Goal: Task Accomplishment & Management: Complete application form

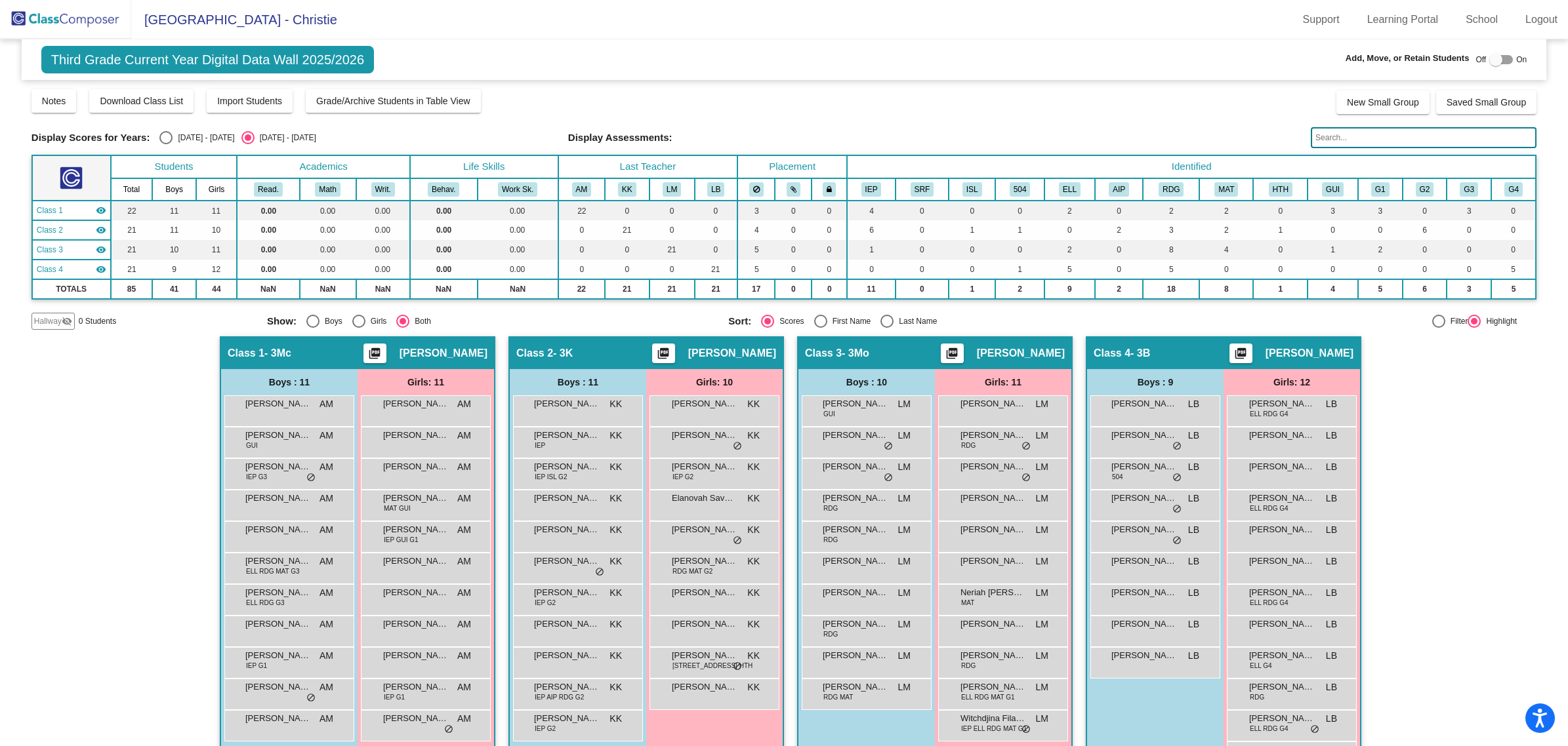
click at [46, 316] on span "Hallway" at bounding box center [48, 322] width 27 height 12
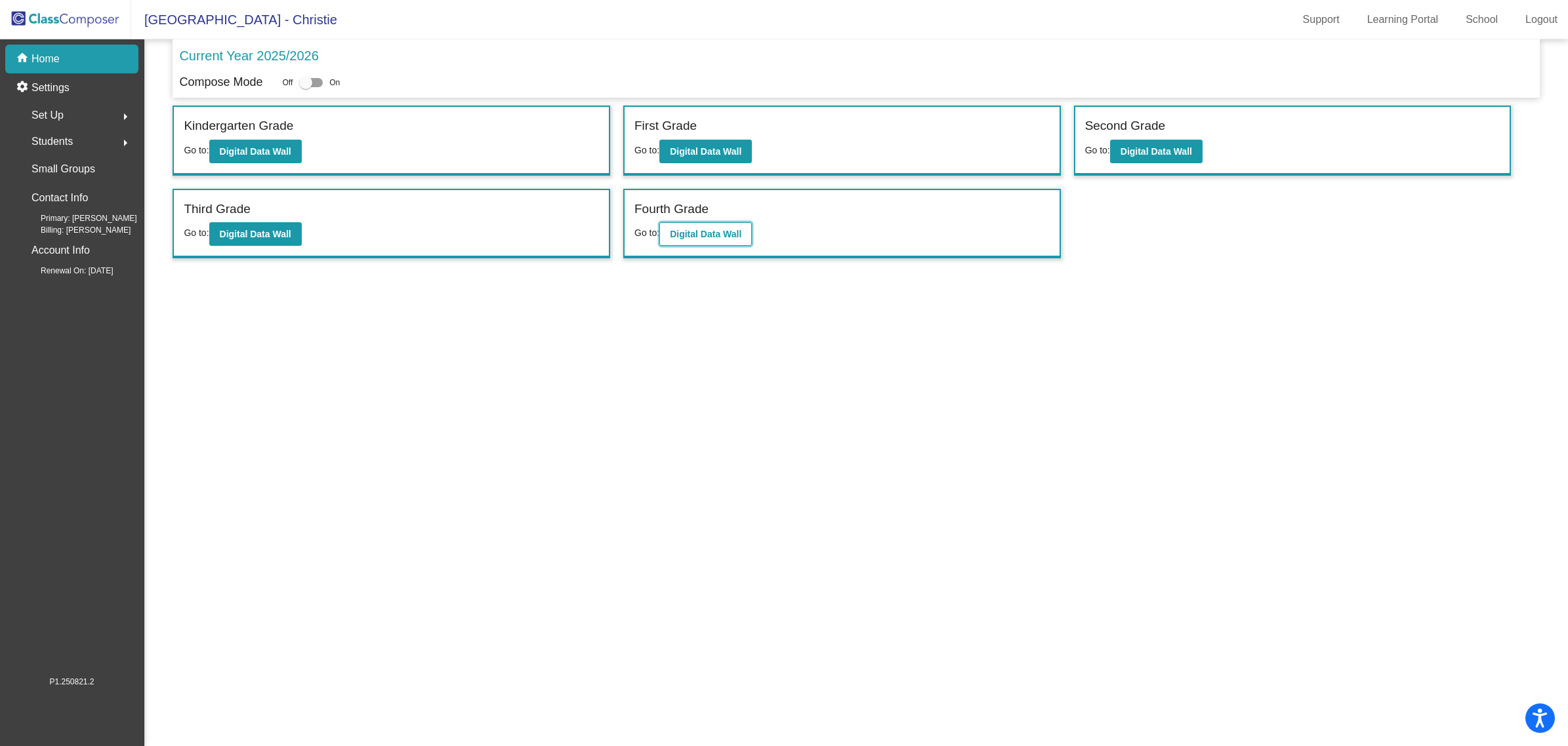
click at [696, 235] on b "Digital Data Wall" at bounding box center [705, 234] width 72 height 11
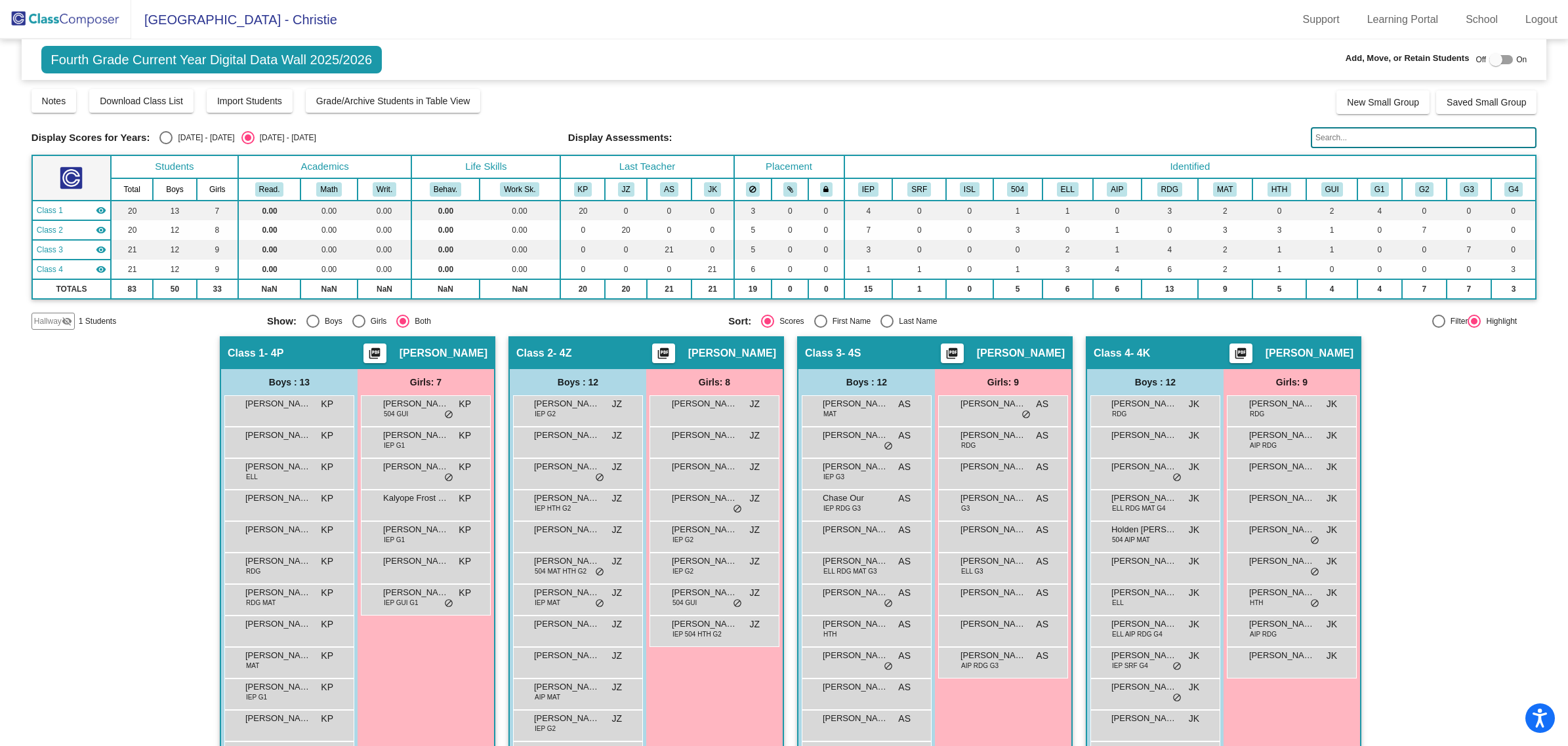
click at [48, 319] on span "Hallway" at bounding box center [48, 322] width 27 height 12
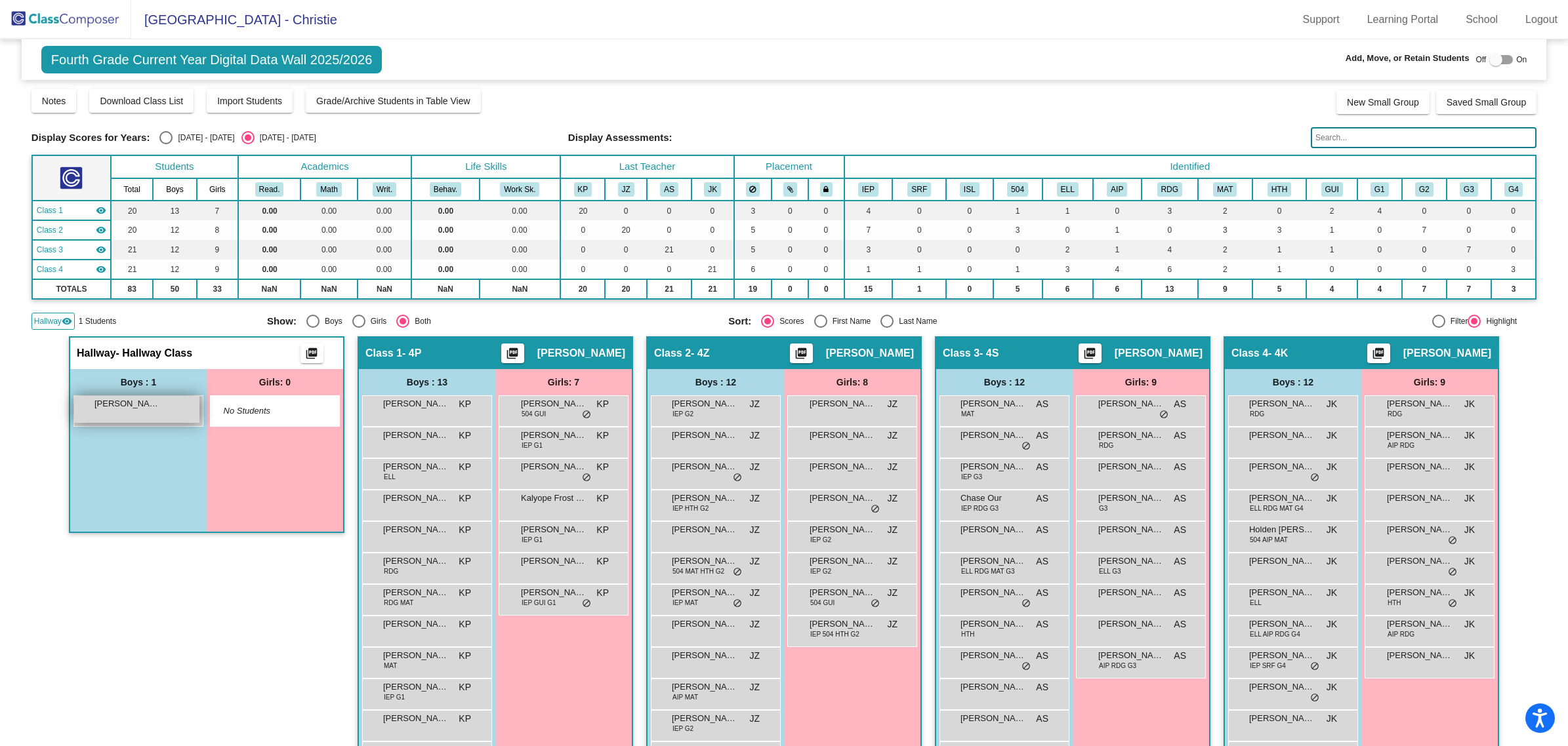
click at [145, 405] on span "[PERSON_NAME]" at bounding box center [127, 403] width 66 height 13
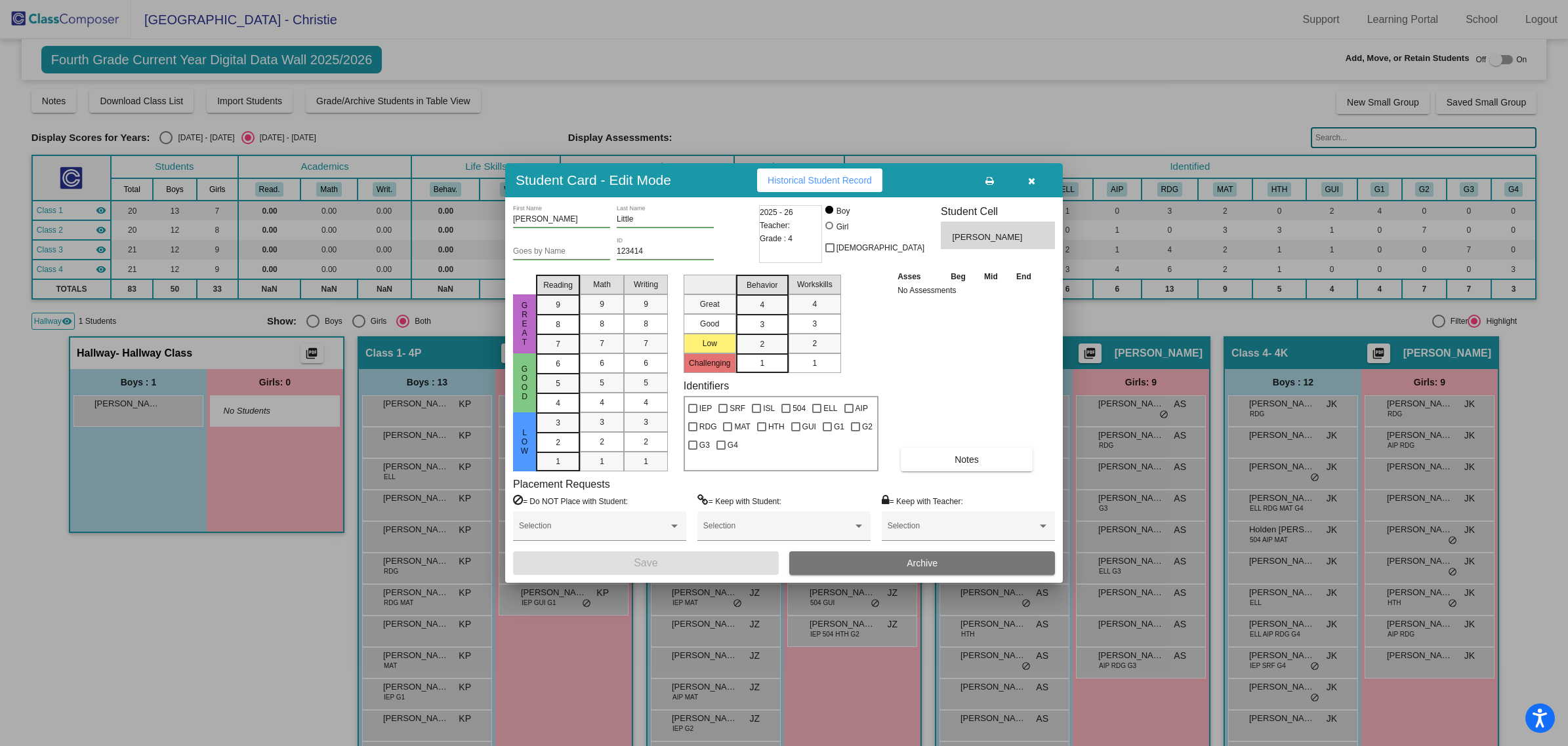
click at [1031, 177] on icon "button" at bounding box center [1032, 181] width 8 height 9
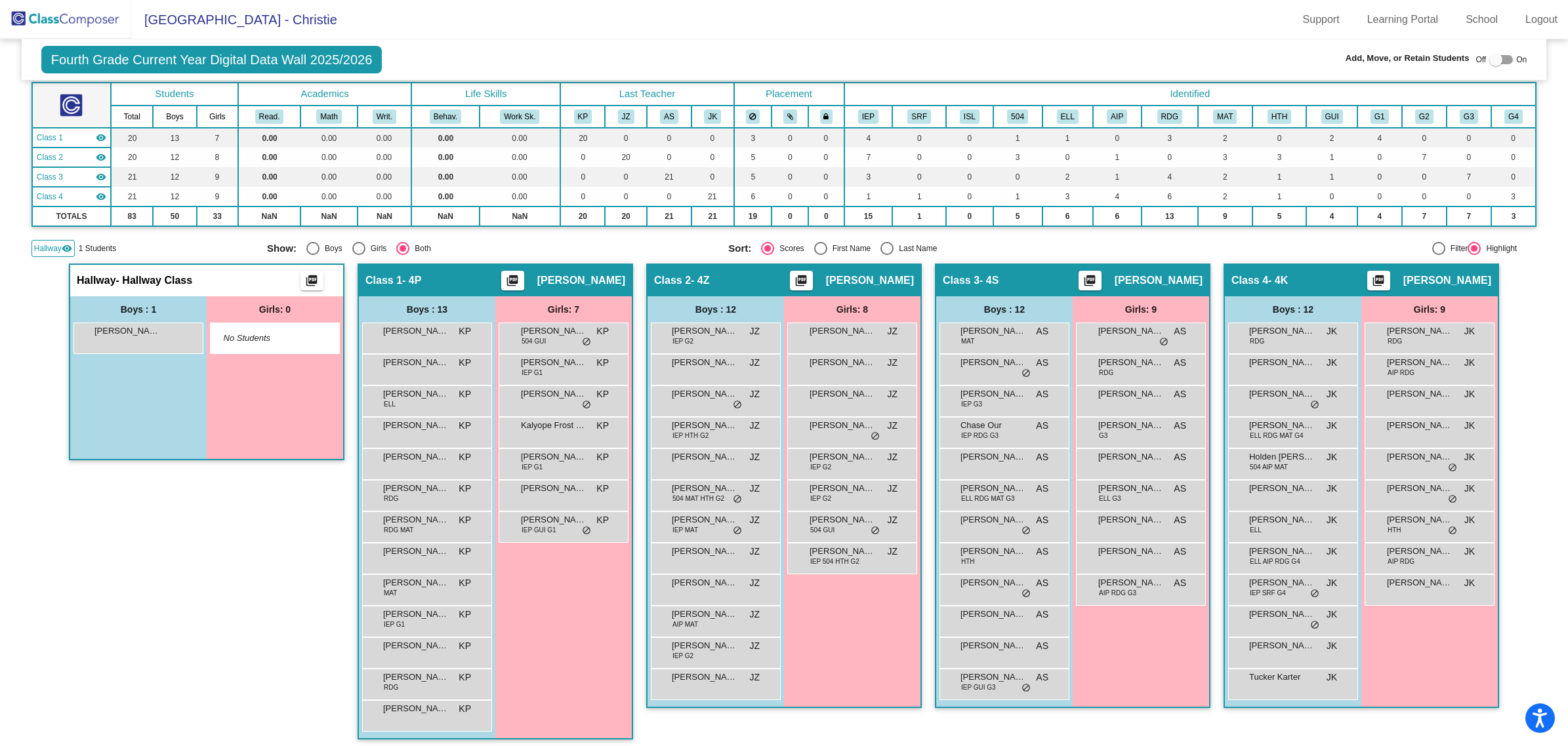
scroll to position [76, 0]
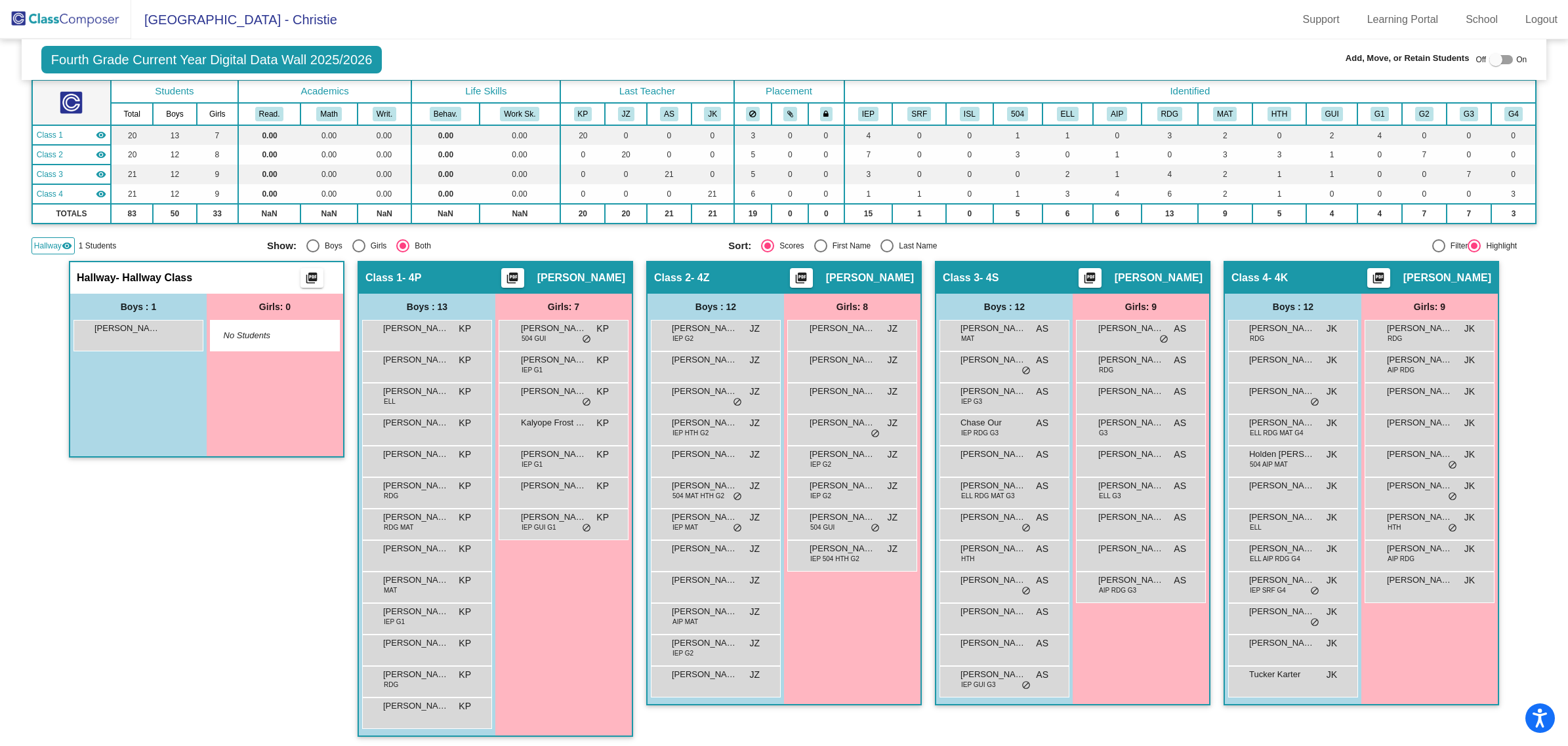
drag, startPoint x: 119, startPoint y: 341, endPoint x: 186, endPoint y: 539, distance: 209.0
click at [186, 539] on div "Hallway - Hallway Class picture_as_pdf Add Student First Name Last Name Student…" at bounding box center [206, 506] width 276 height 489
click at [187, 535] on div "Hallway - Hallway Class picture_as_pdf Add Student First Name Last Name Student…" at bounding box center [206, 506] width 276 height 489
click at [1493, 60] on div at bounding box center [1495, 59] width 13 height 13
checkbox input "true"
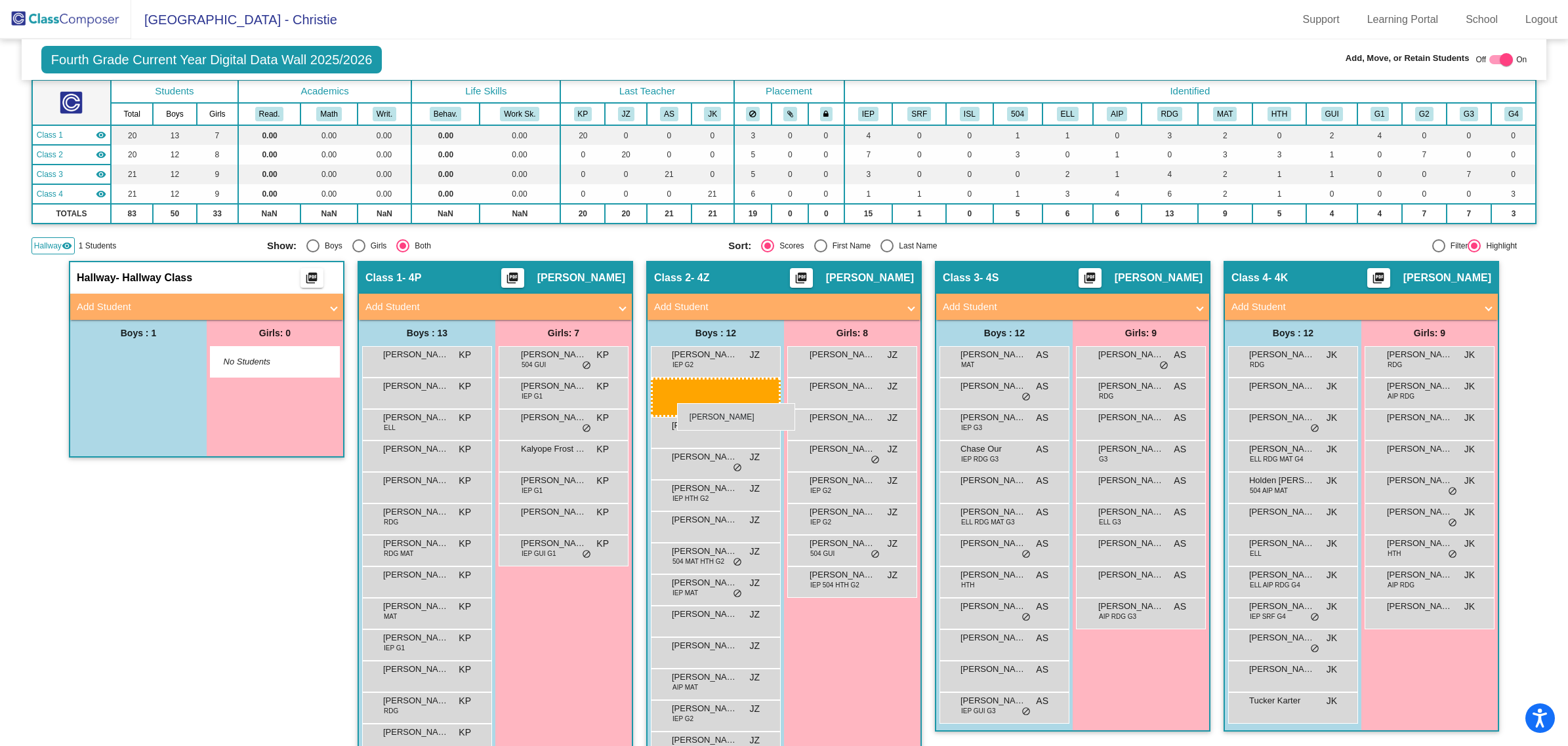
drag, startPoint x: 142, startPoint y: 356, endPoint x: 677, endPoint y: 403, distance: 537.1
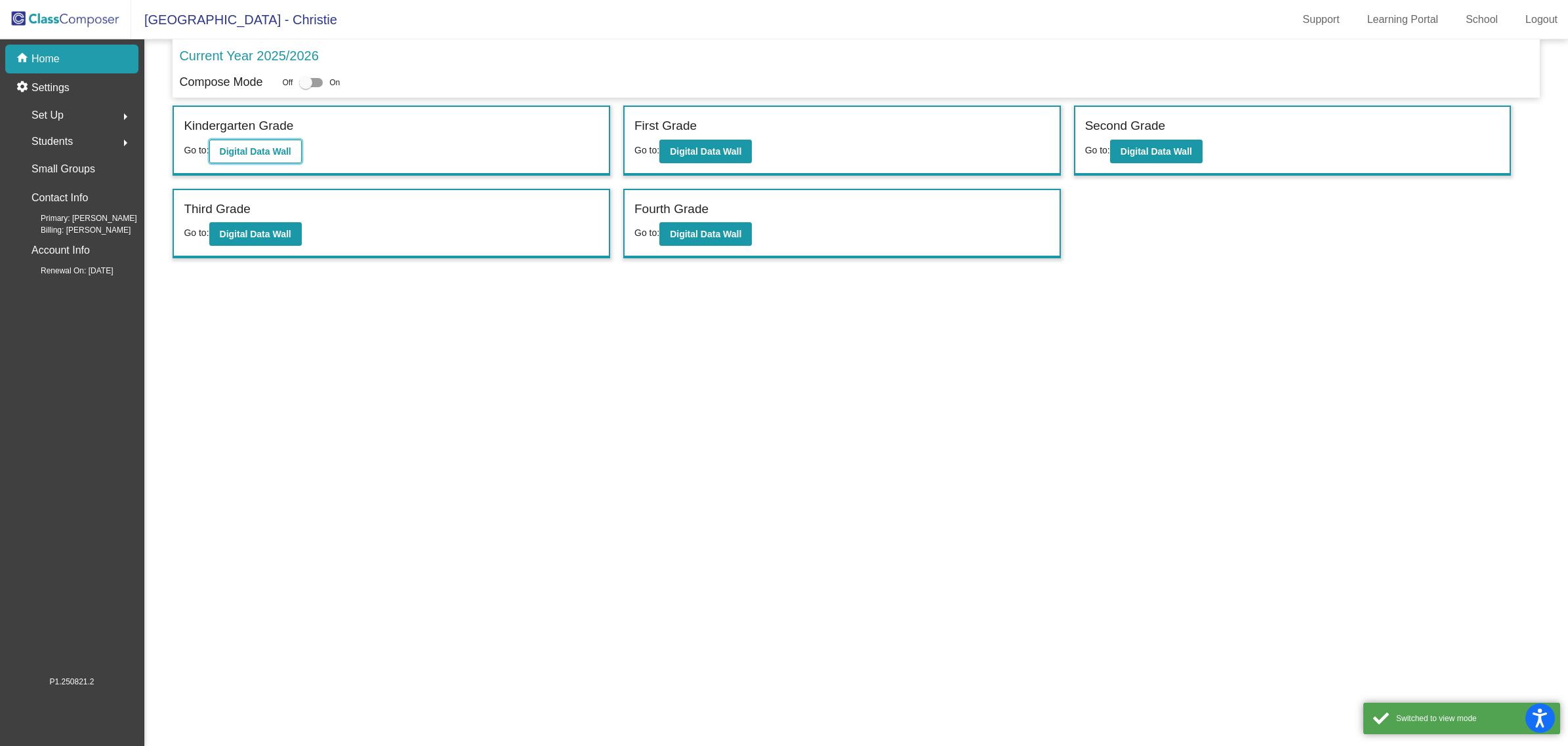
click at [260, 156] on button "Digital Data Wall" at bounding box center [255, 151] width 92 height 23
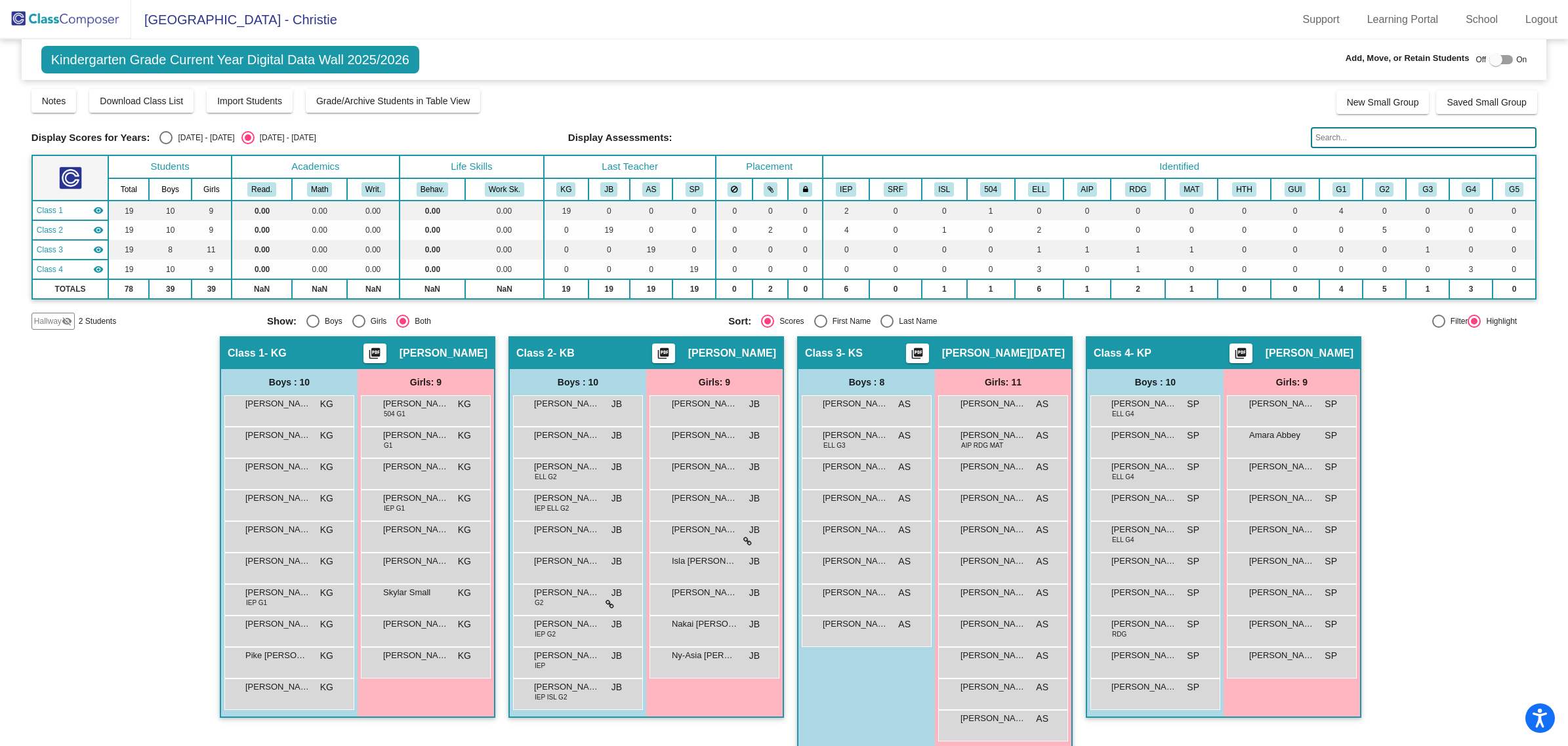
click at [52, 323] on span "Hallway" at bounding box center [48, 322] width 27 height 12
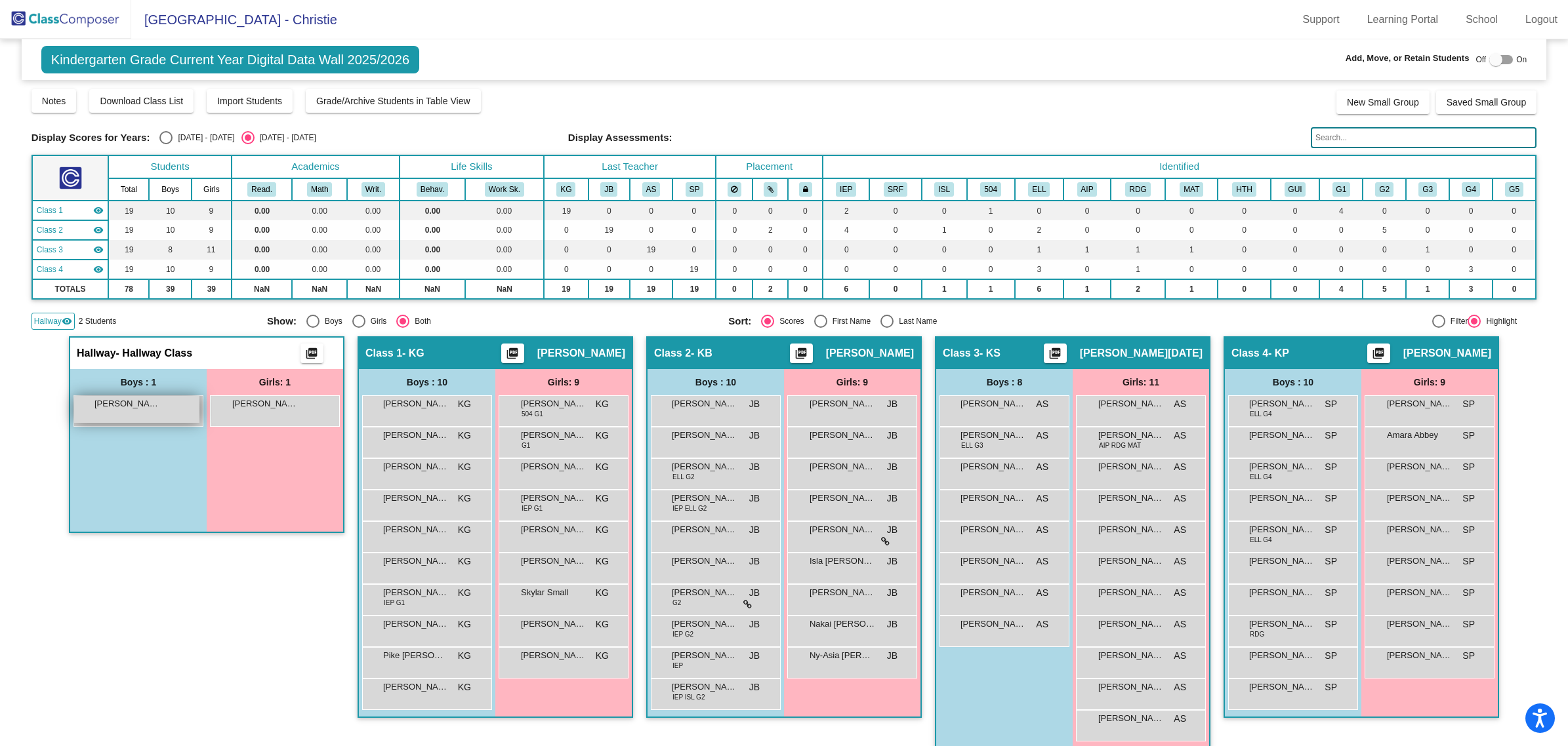
click at [122, 410] on div "[PERSON_NAME] lock do_not_disturb_alt" at bounding box center [137, 410] width 125 height 27
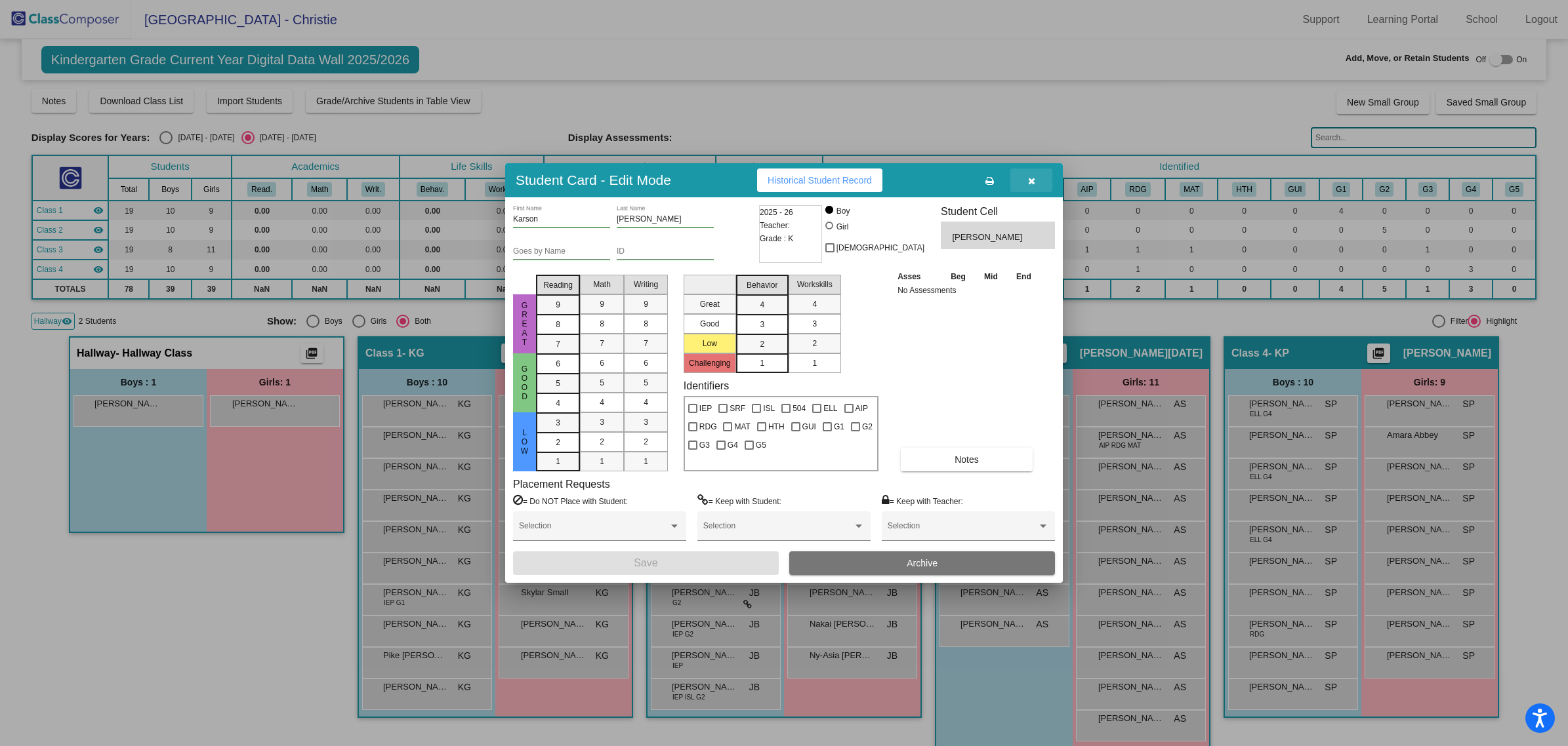
click at [1039, 181] on button "button" at bounding box center [1031, 180] width 42 height 23
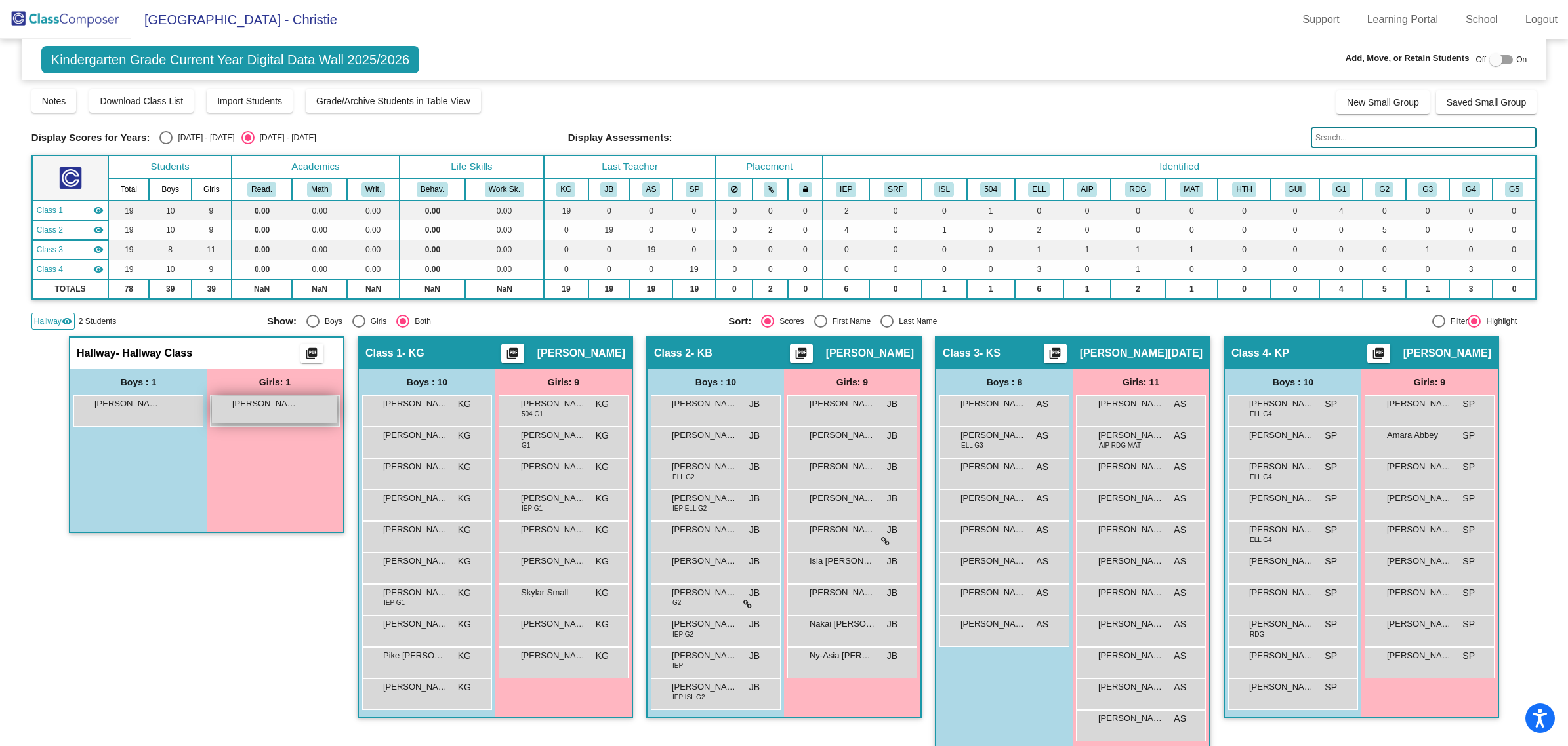
click at [259, 408] on span "[PERSON_NAME]" at bounding box center [264, 403] width 66 height 13
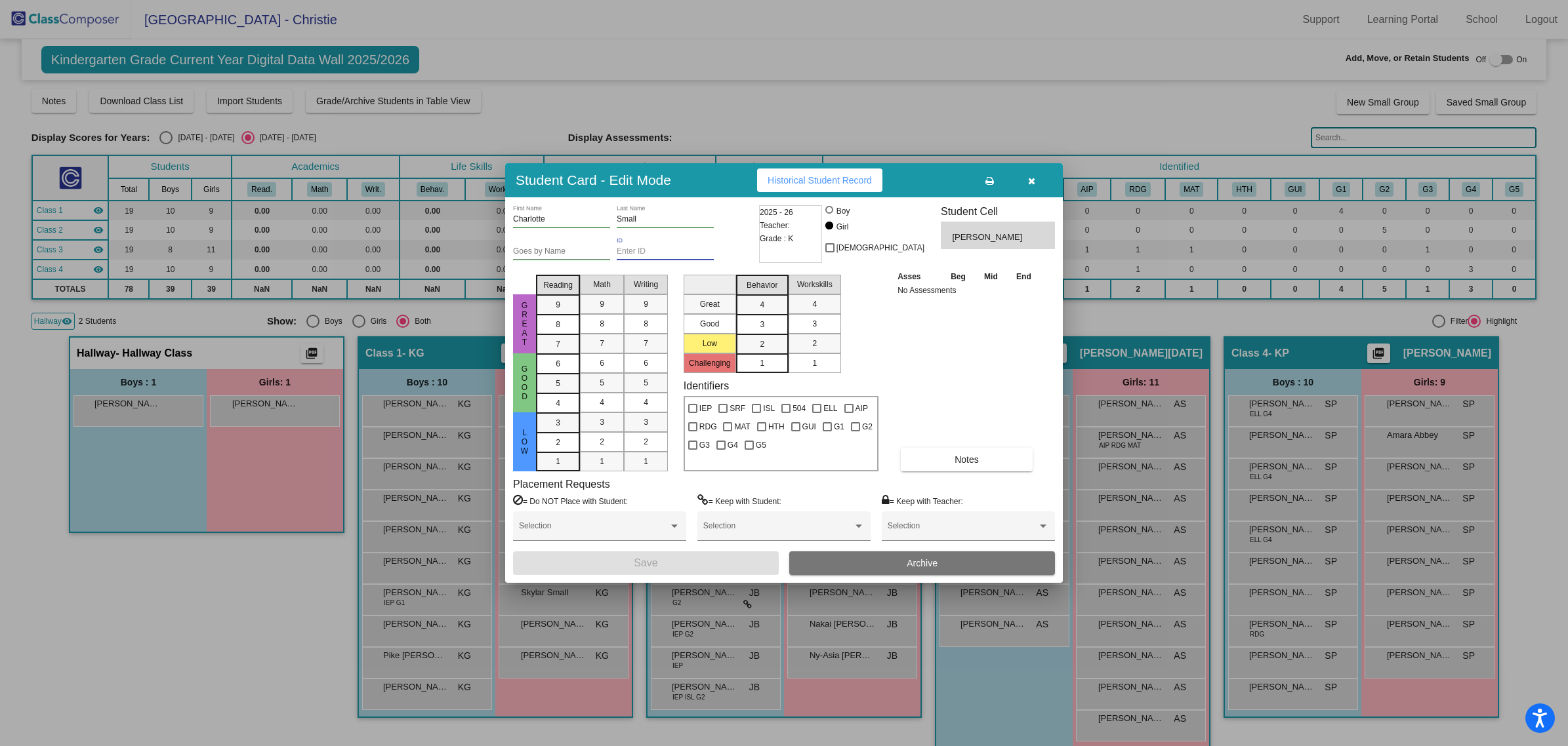
click at [626, 247] on input "ID" at bounding box center [665, 251] width 97 height 9
paste input "123432"
type input "123432"
click at [631, 569] on button "Save" at bounding box center [646, 563] width 266 height 23
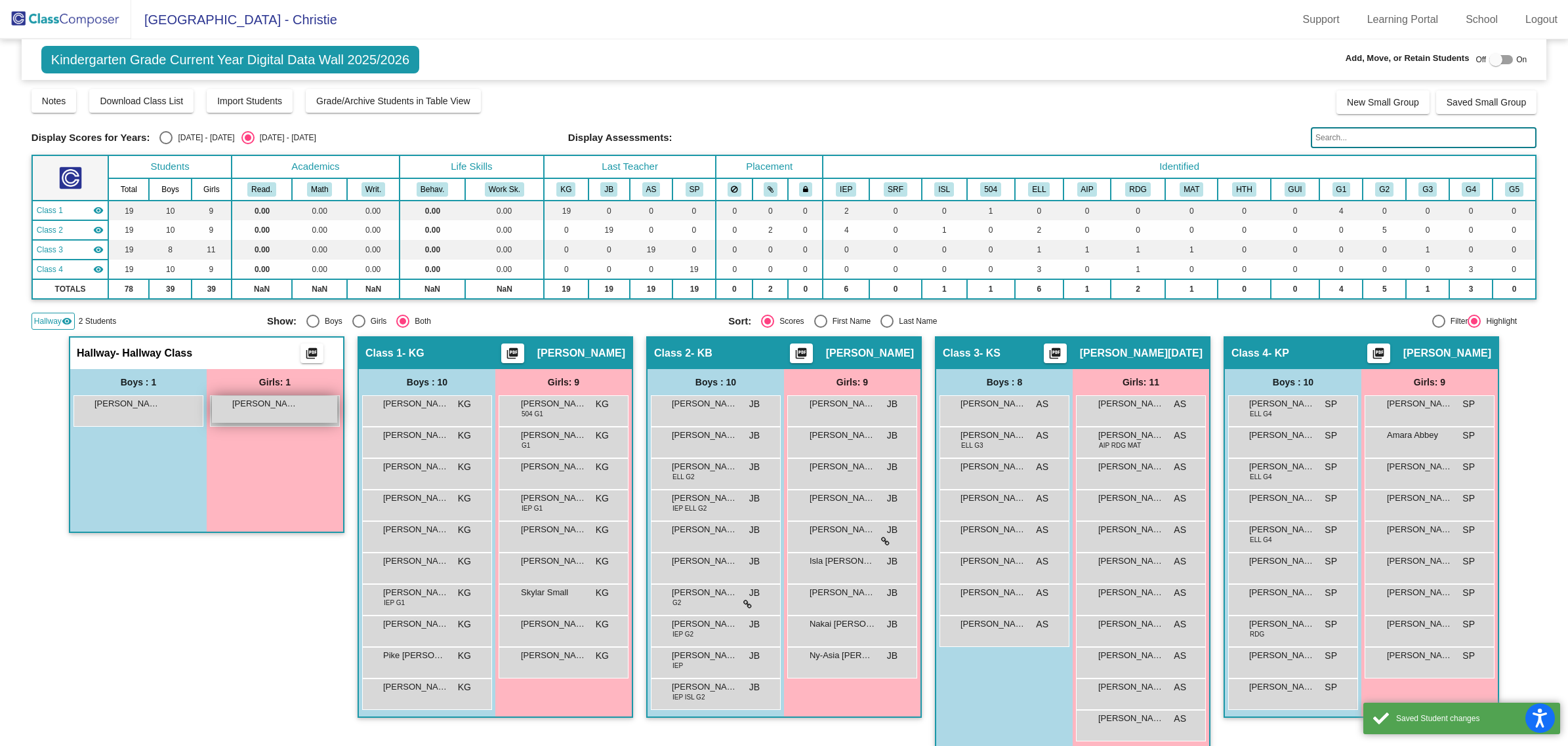
click at [282, 404] on span "[PERSON_NAME]" at bounding box center [264, 403] width 66 height 13
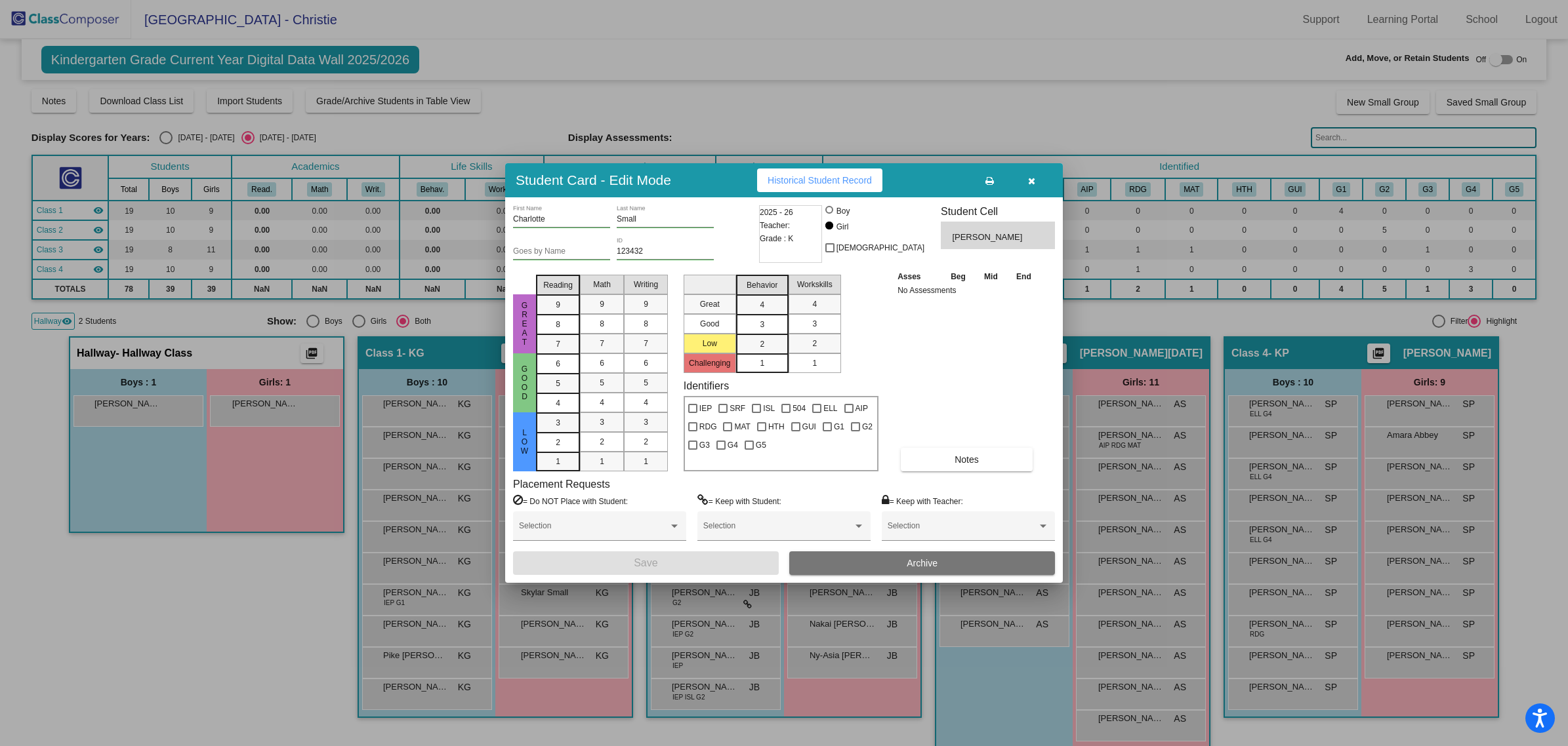
click at [1034, 183] on button "button" at bounding box center [1031, 180] width 42 height 23
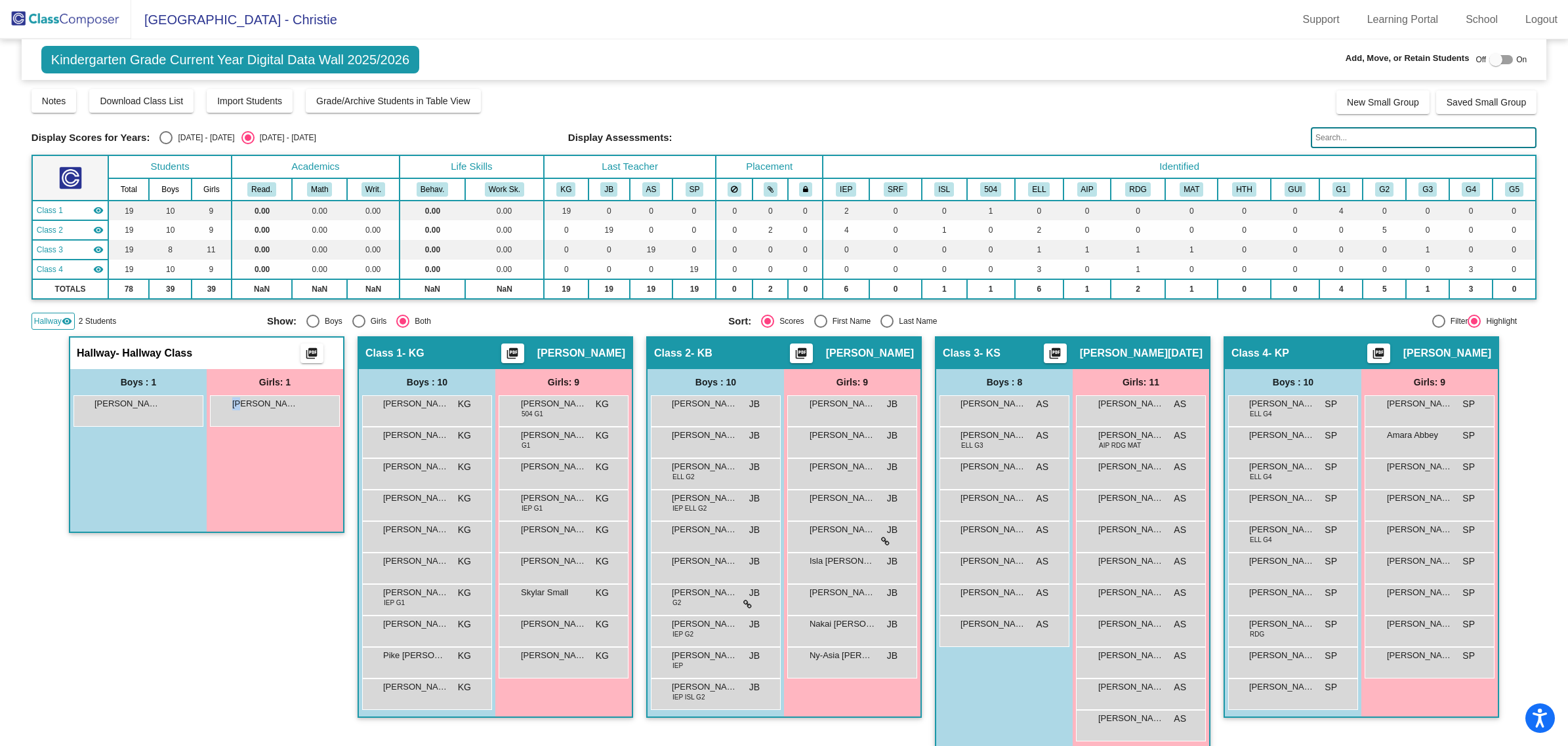
drag, startPoint x: 240, startPoint y: 406, endPoint x: 267, endPoint y: 428, distance: 34.8
click at [267, 428] on div "Girls: 1 [PERSON_NAME] lock do_not_disturb_alt" at bounding box center [275, 450] width 137 height 162
click at [262, 453] on div "Girls: 1 [PERSON_NAME] lock do_not_disturb_alt" at bounding box center [275, 450] width 137 height 162
click at [1492, 61] on div at bounding box center [1495, 59] width 13 height 13
checkbox input "true"
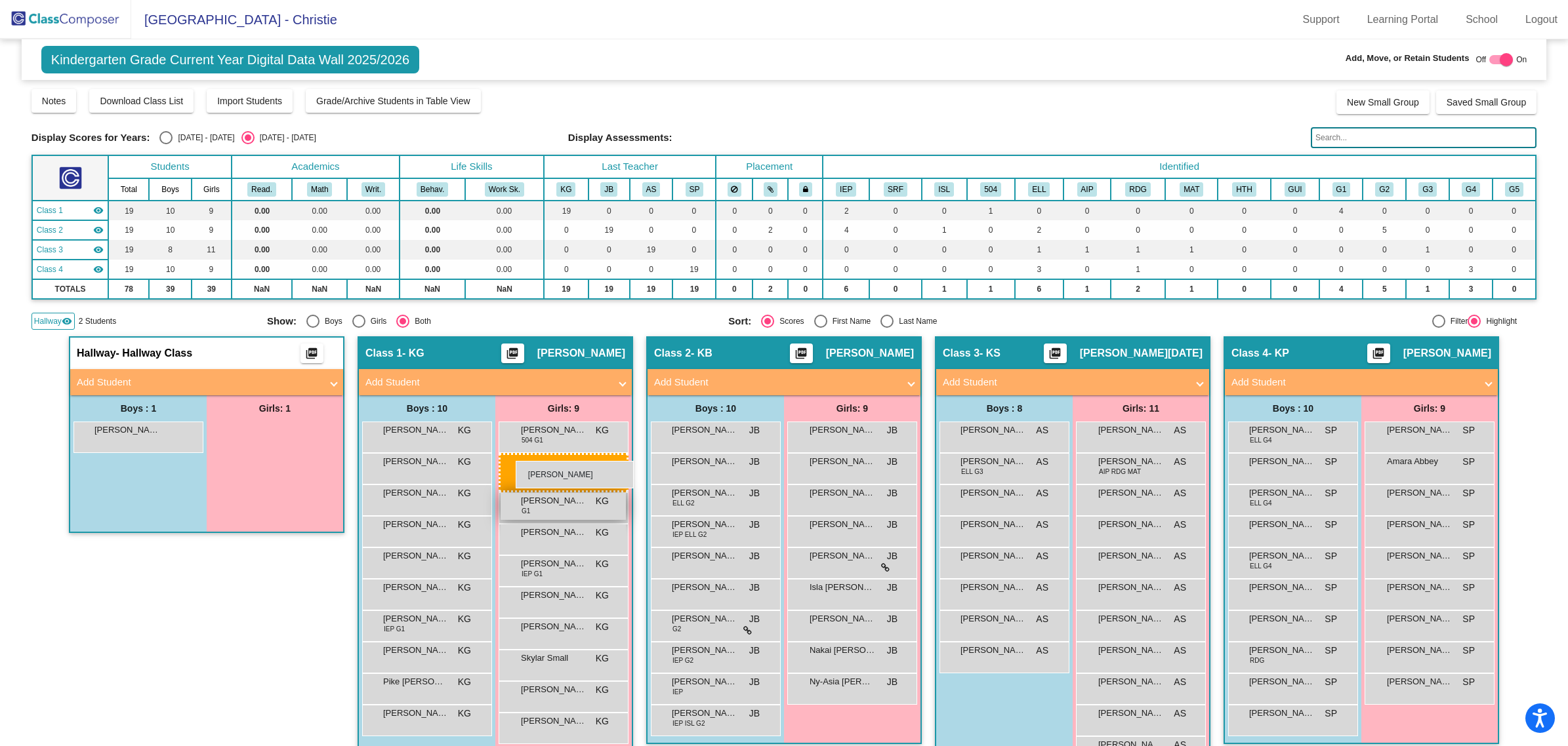
drag, startPoint x: 244, startPoint y: 436, endPoint x: 514, endPoint y: 461, distance: 271.2
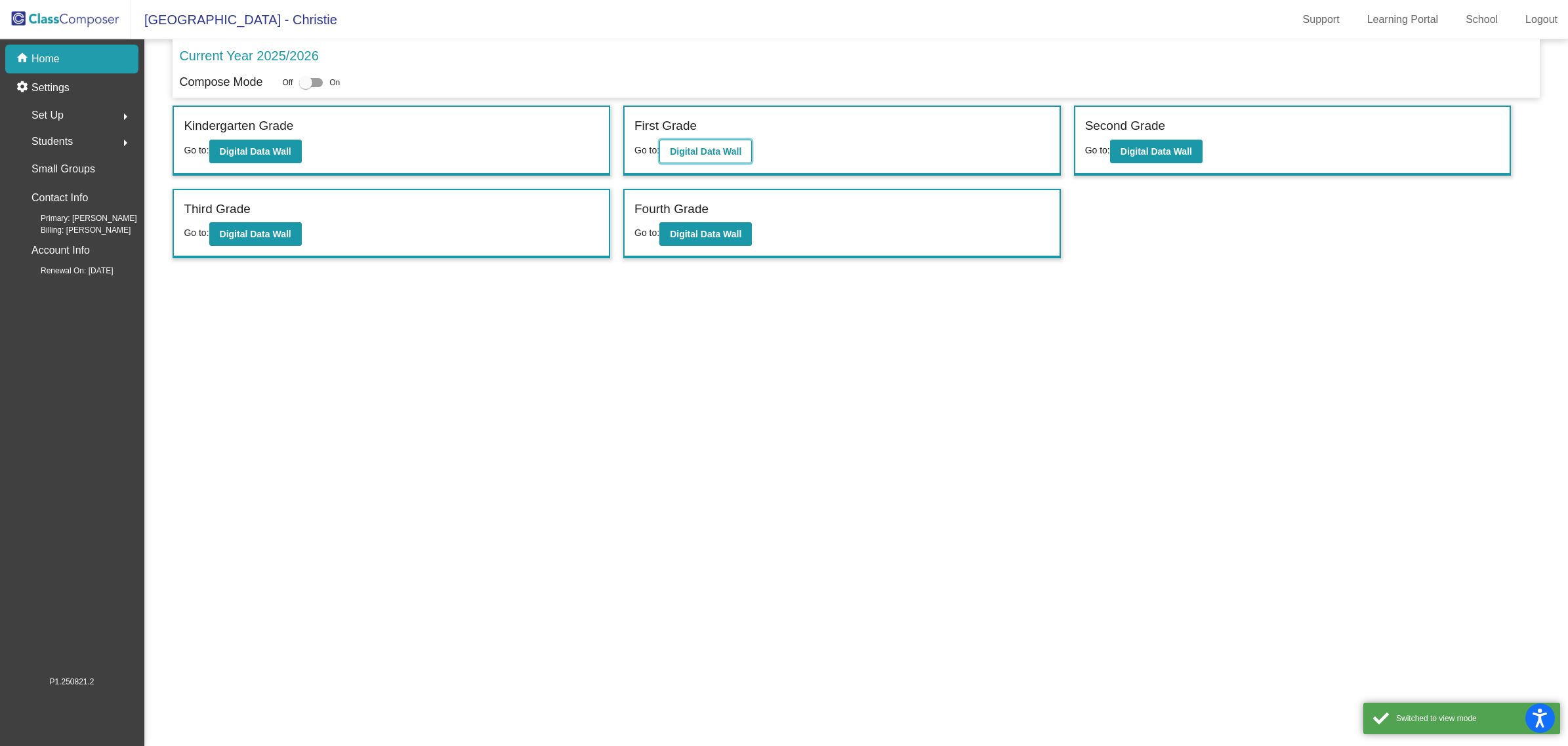
click at [706, 144] on button "Digital Data Wall" at bounding box center [705, 151] width 92 height 23
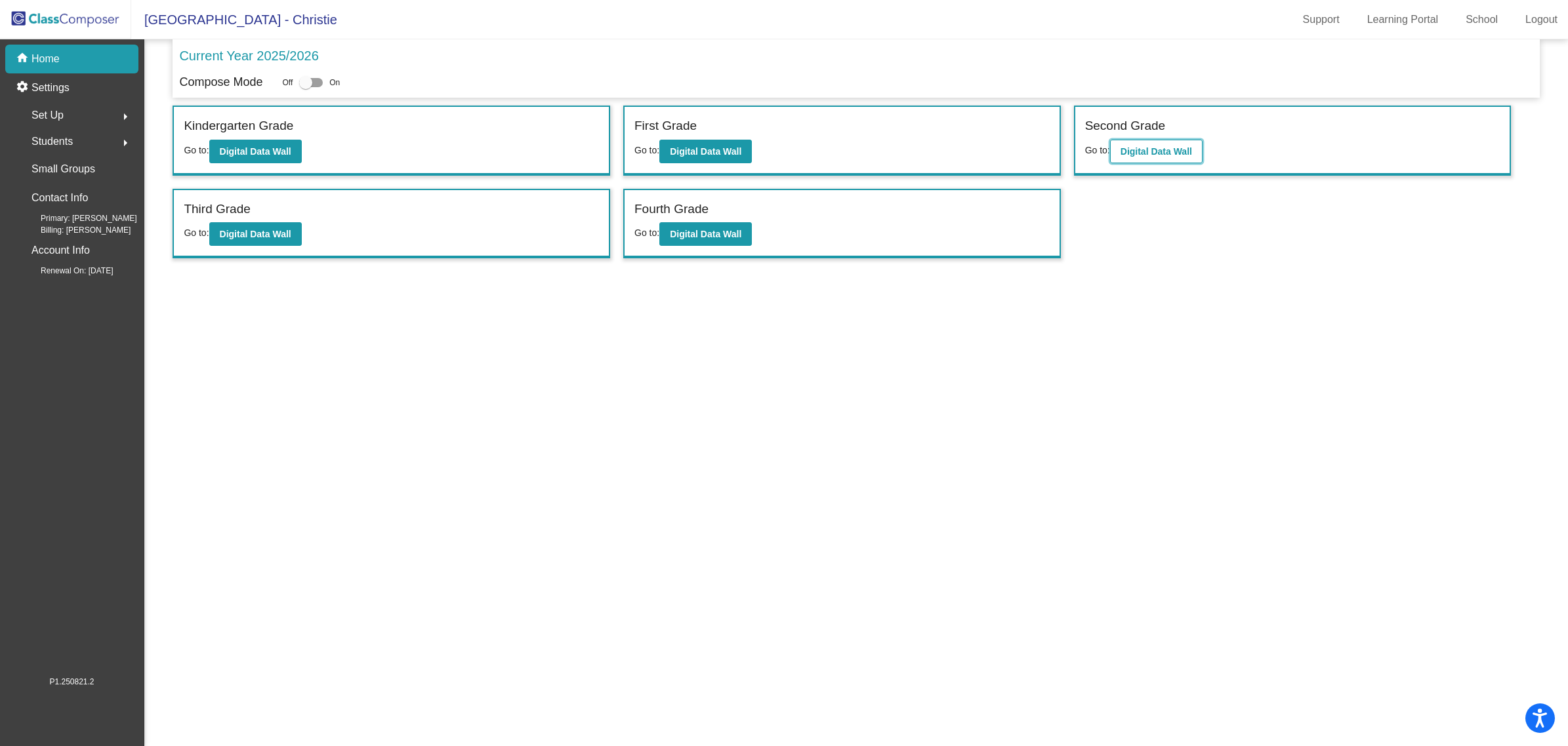
click at [1155, 147] on b "Digital Data Wall" at bounding box center [1156, 152] width 72 height 11
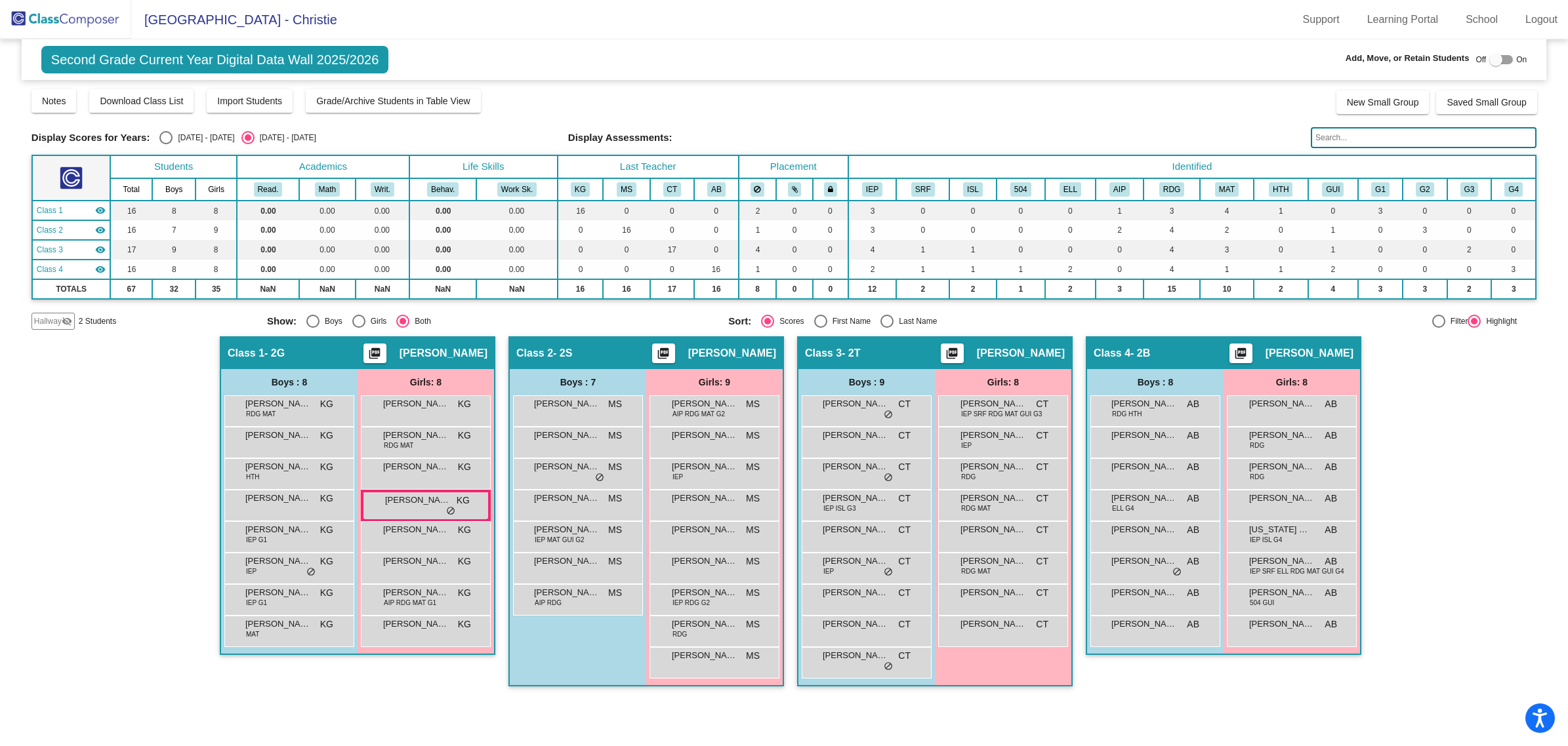
click at [48, 316] on span "Hallway" at bounding box center [48, 322] width 27 height 12
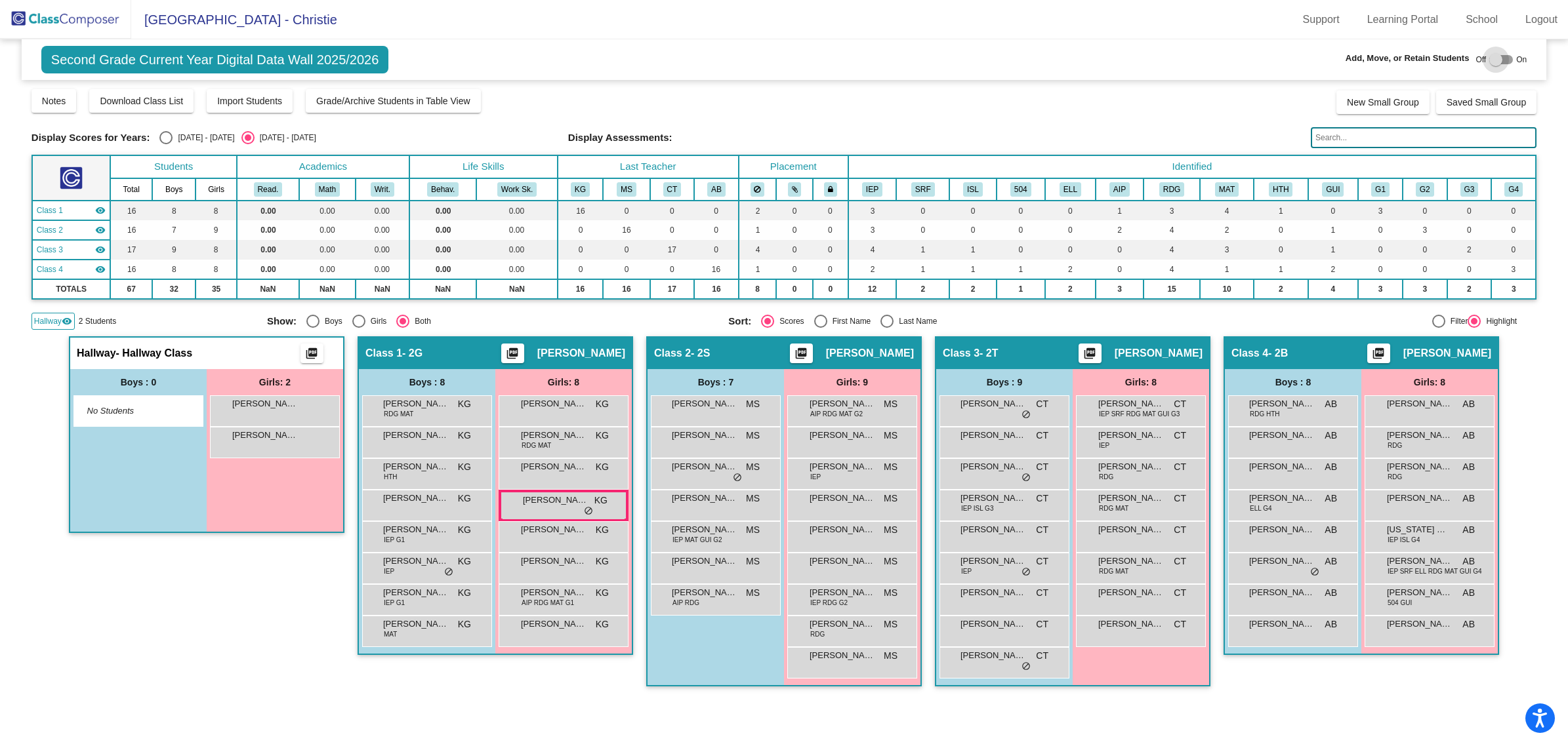
click at [1496, 57] on div at bounding box center [1495, 59] width 13 height 13
checkbox input "true"
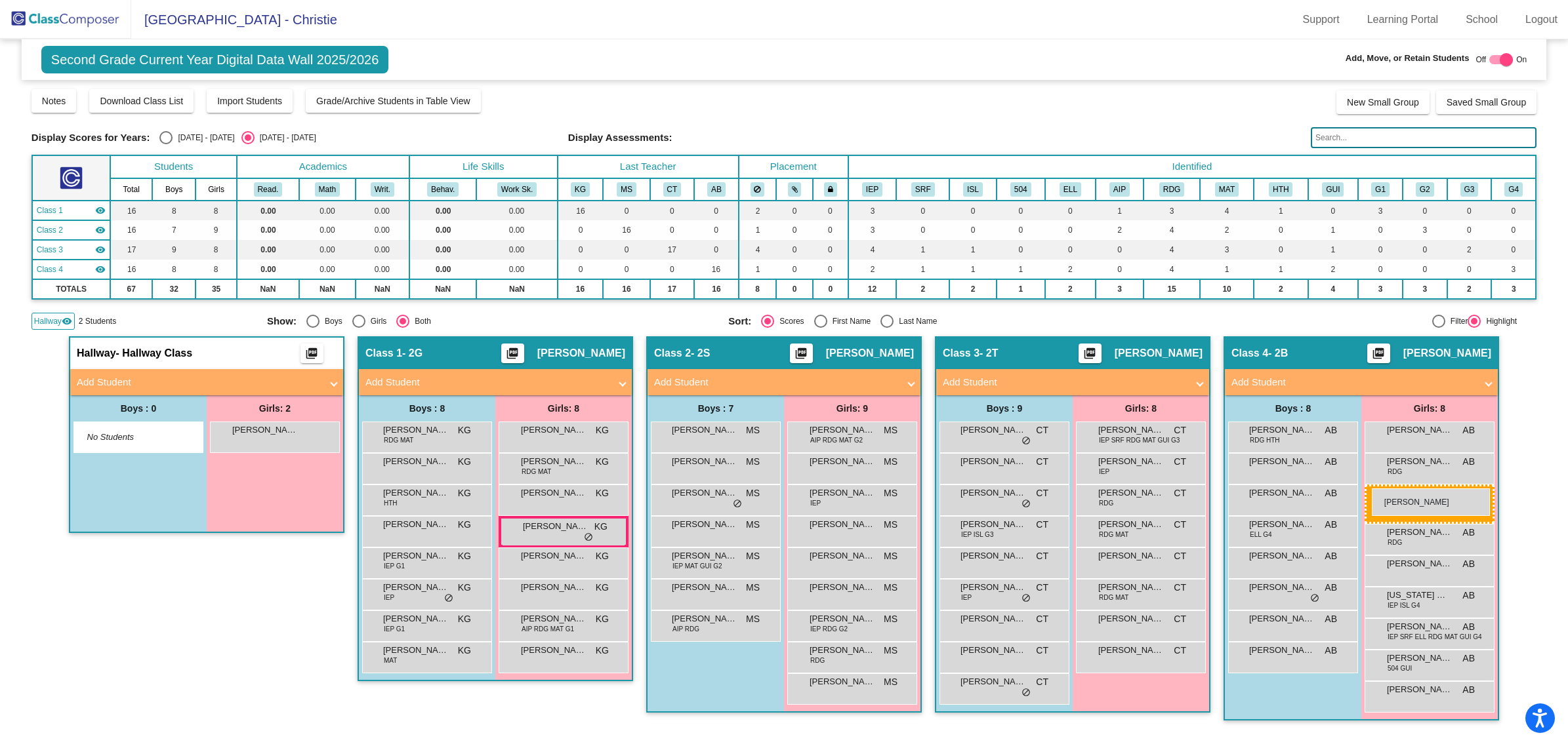
drag, startPoint x: 223, startPoint y: 430, endPoint x: 1372, endPoint y: 489, distance: 1150.5
click at [1415, 528] on span "[PERSON_NAME]" at bounding box center [1419, 524] width 66 height 13
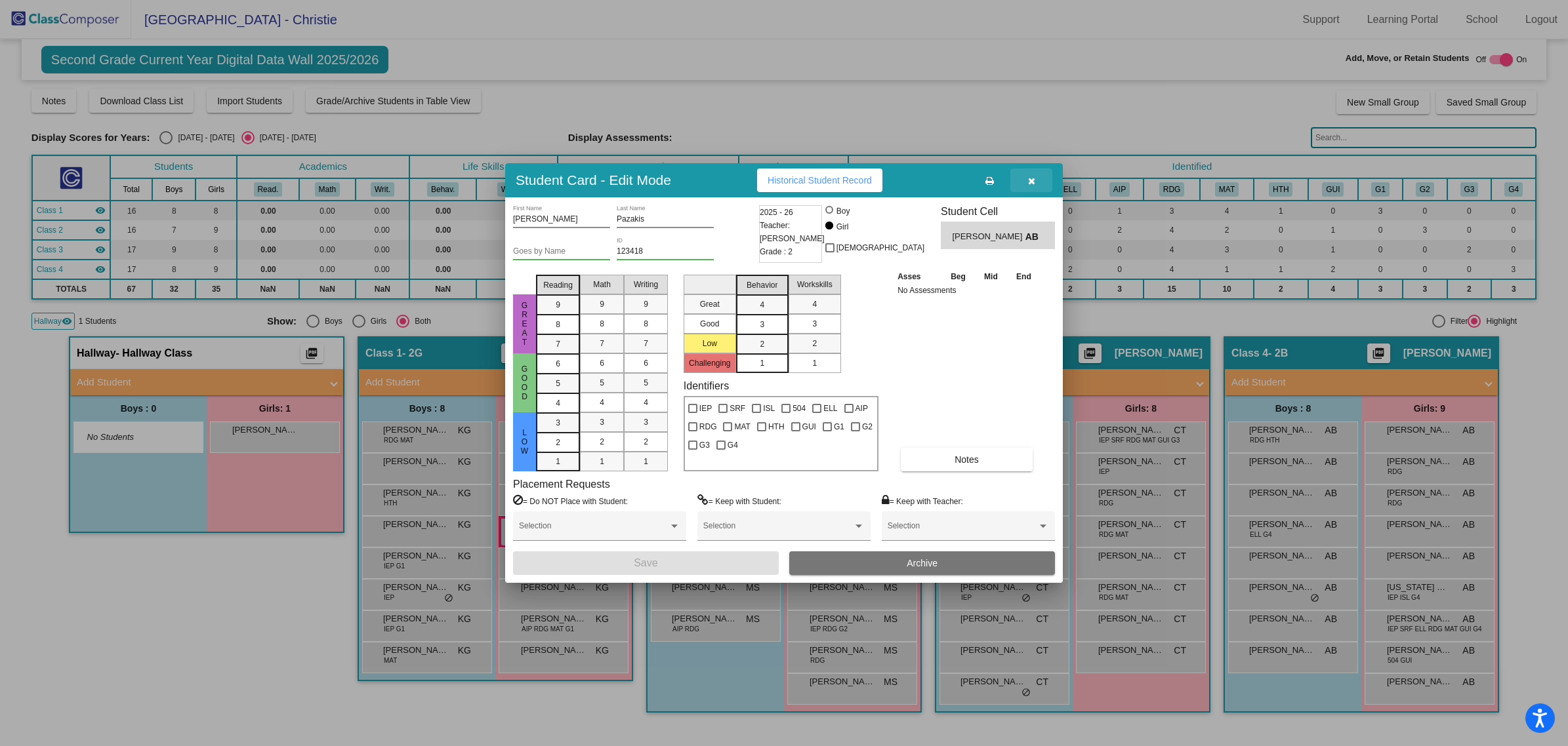
click at [1029, 185] on icon "button" at bounding box center [1032, 181] width 8 height 9
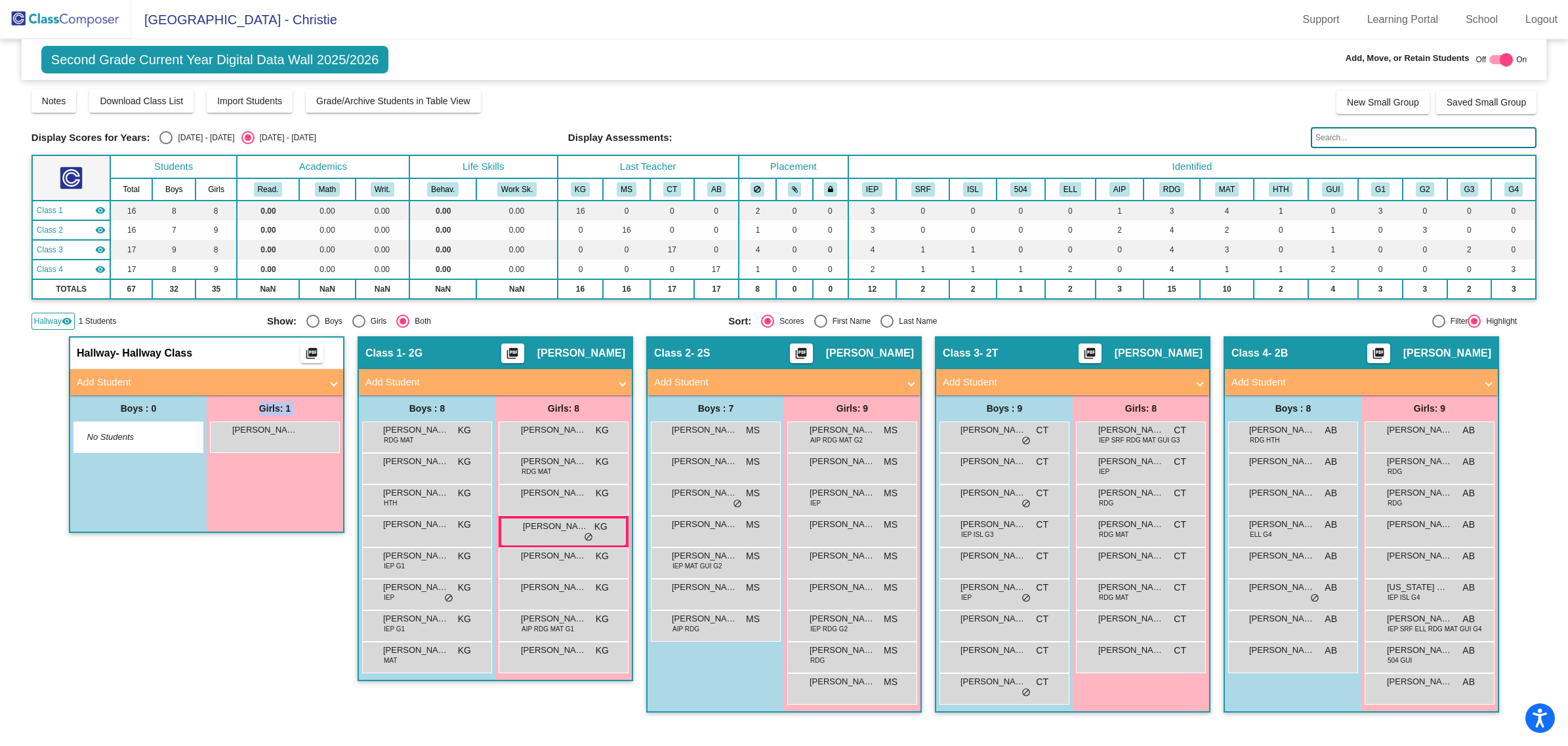
click at [109, 745] on html "Accessibility Screen-Reader Guide, Feedback, and Issue Reporting | New window […" at bounding box center [784, 373] width 1568 height 746
click at [249, 431] on span "[PERSON_NAME]" at bounding box center [264, 430] width 66 height 13
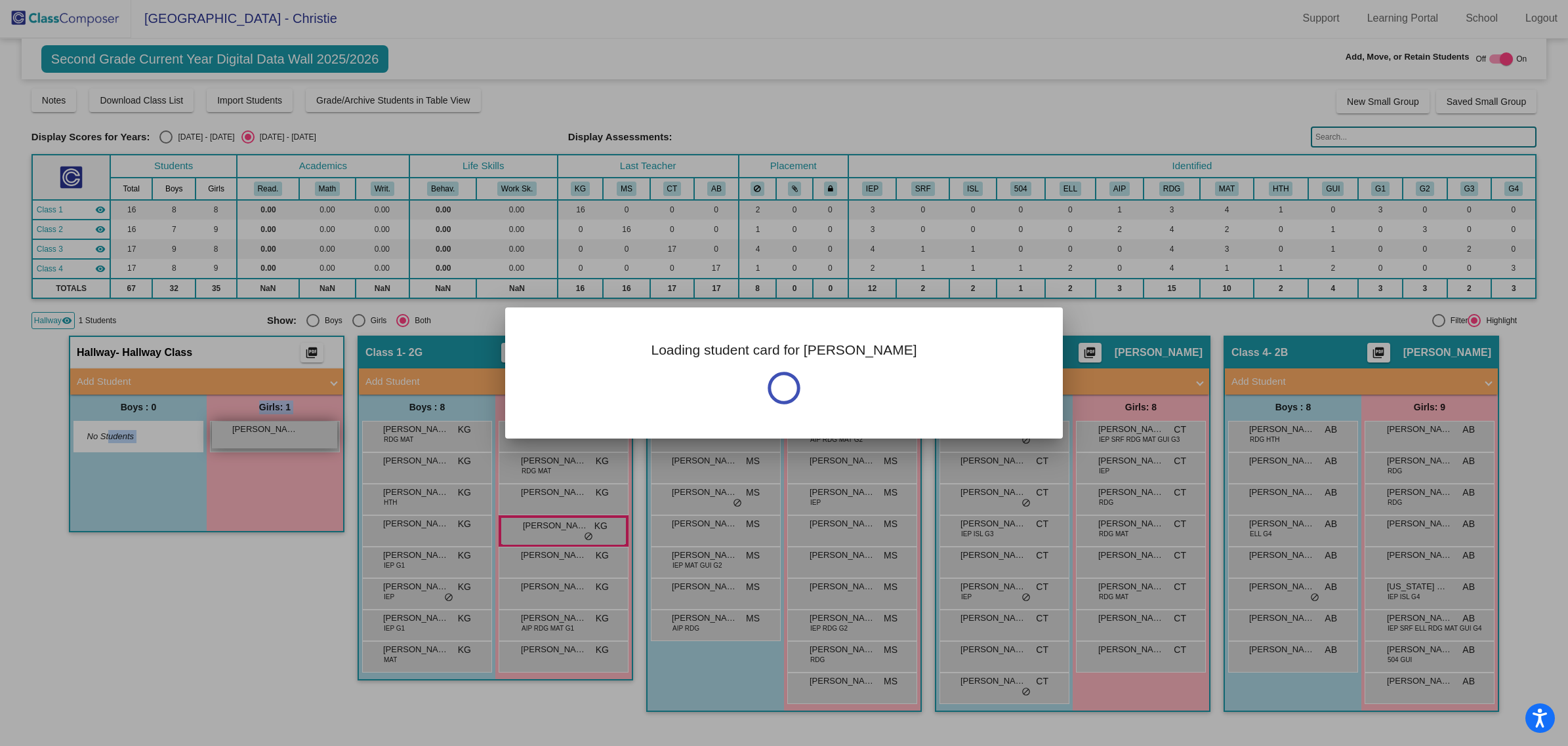
scroll to position [0, 0]
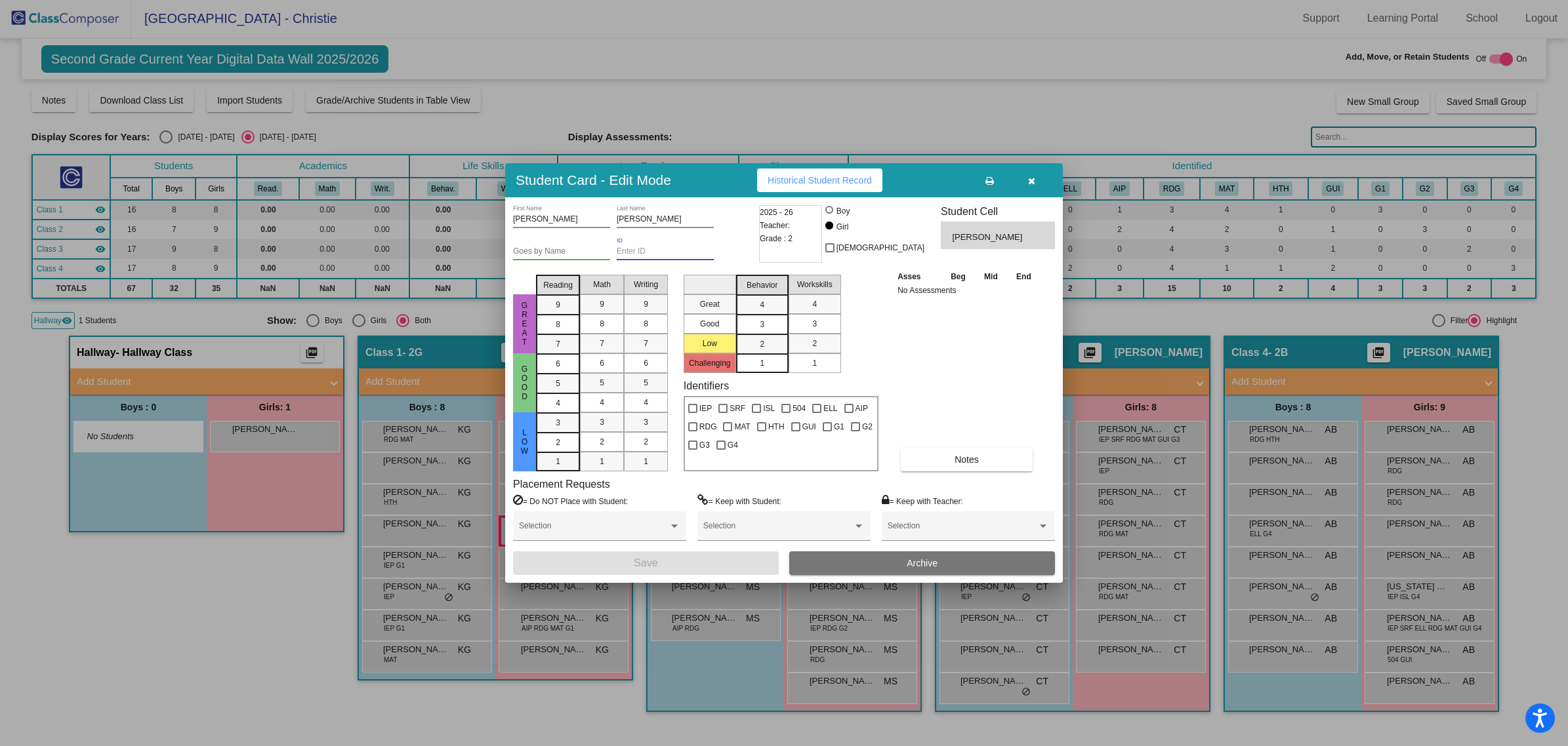
click at [643, 251] on input "ID" at bounding box center [665, 251] width 97 height 9
paste input "123422"
type input "123422"
click at [664, 566] on button "Save" at bounding box center [646, 563] width 266 height 23
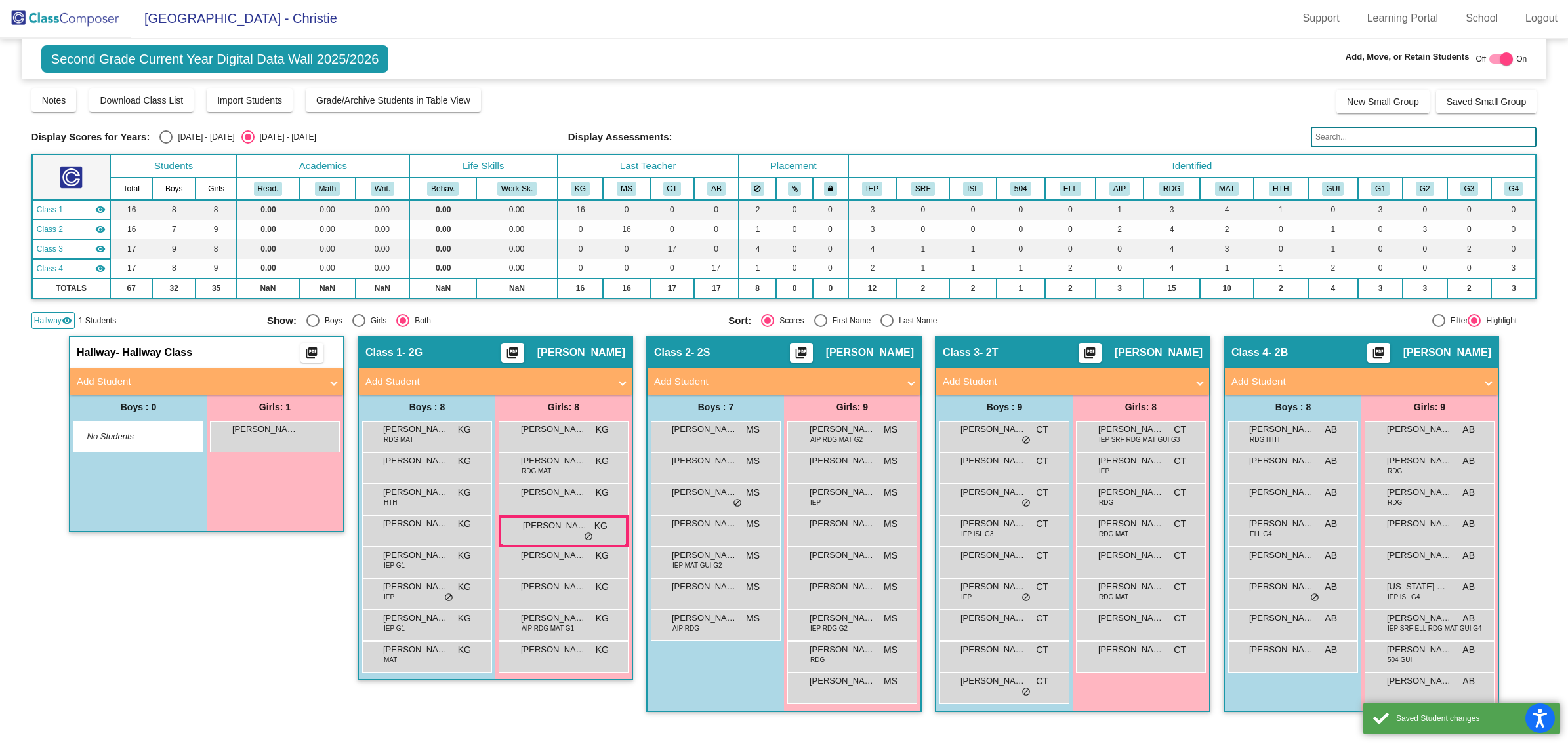
scroll to position [1, 0]
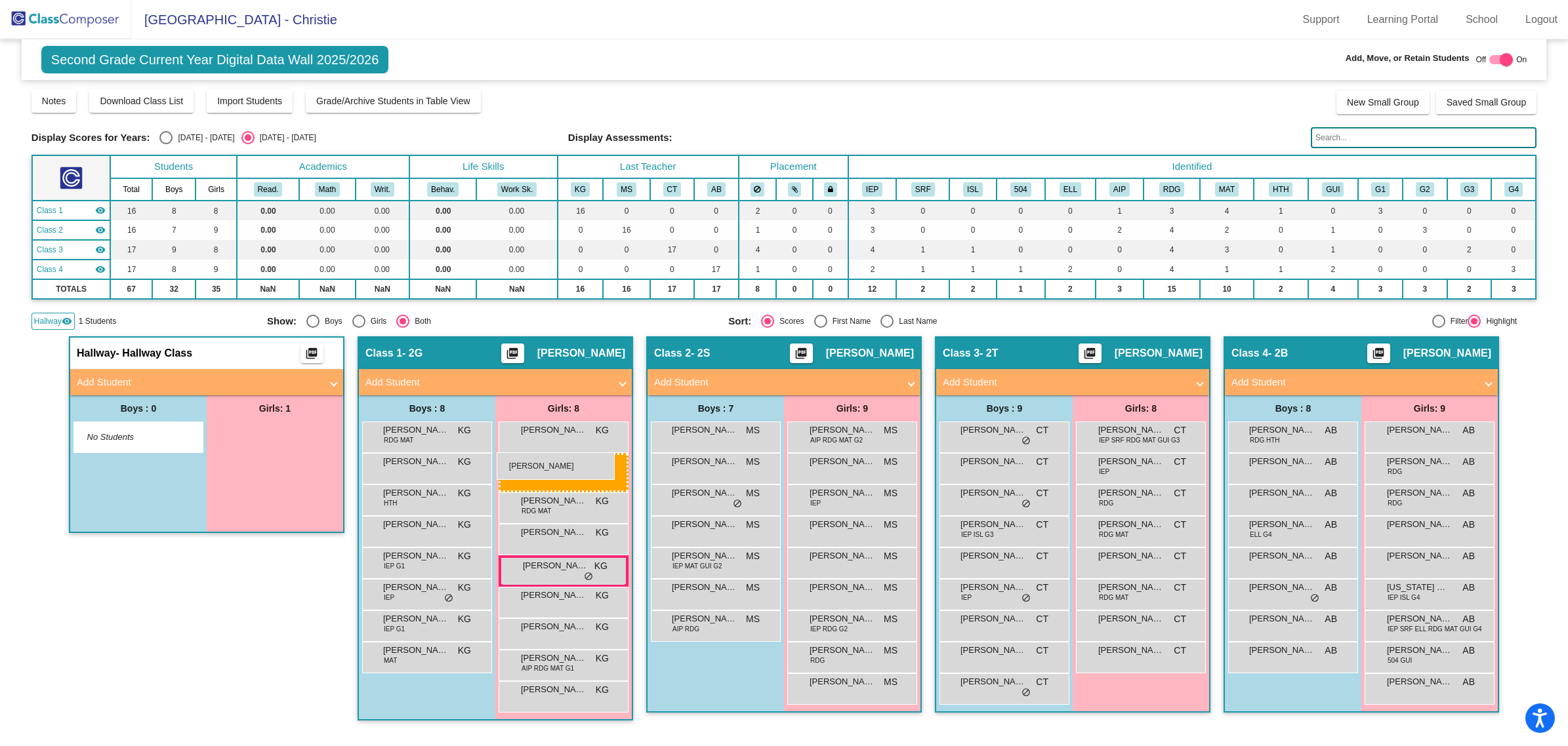
drag, startPoint x: 274, startPoint y: 430, endPoint x: 496, endPoint y: 452, distance: 223.1
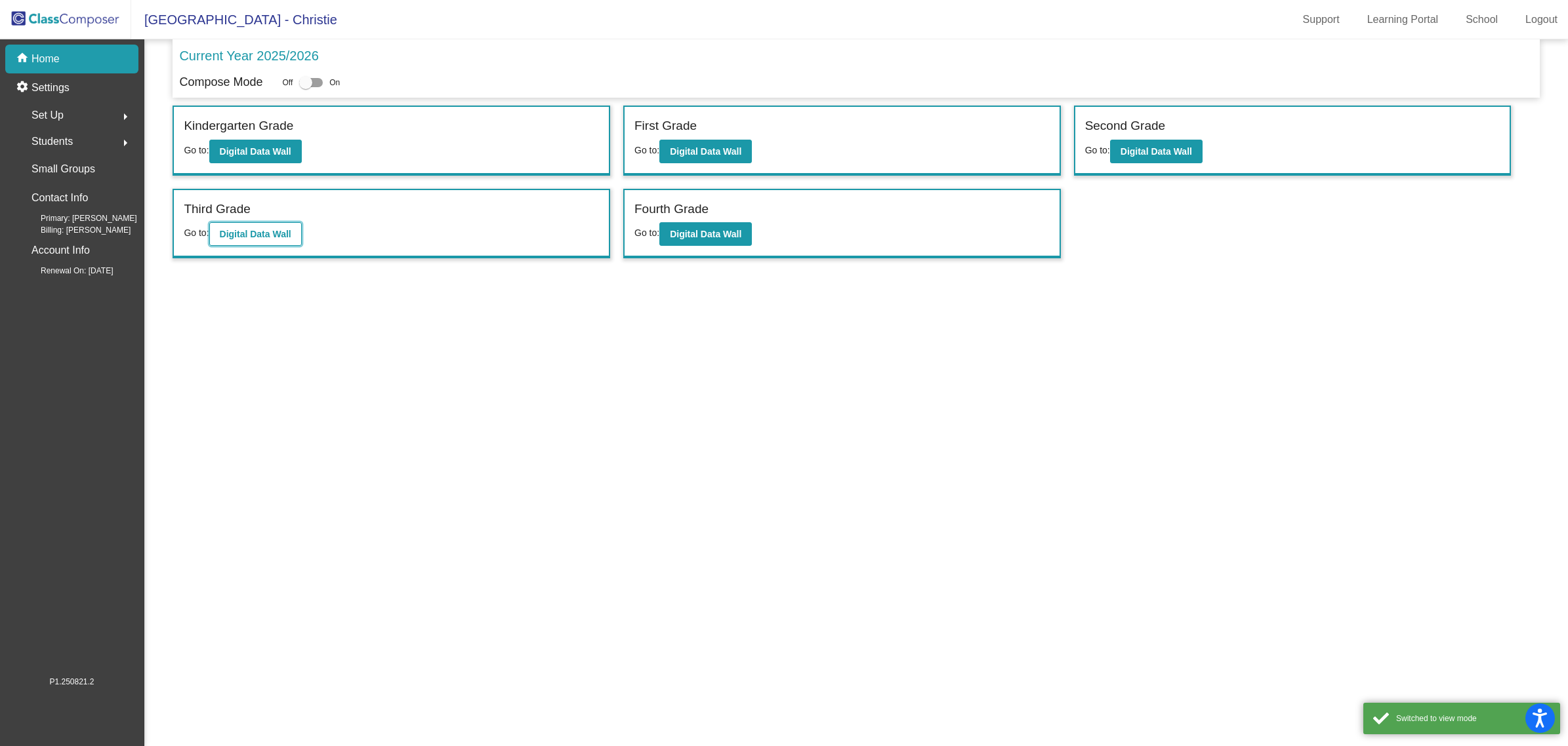
click at [254, 231] on b "Digital Data Wall" at bounding box center [255, 234] width 72 height 11
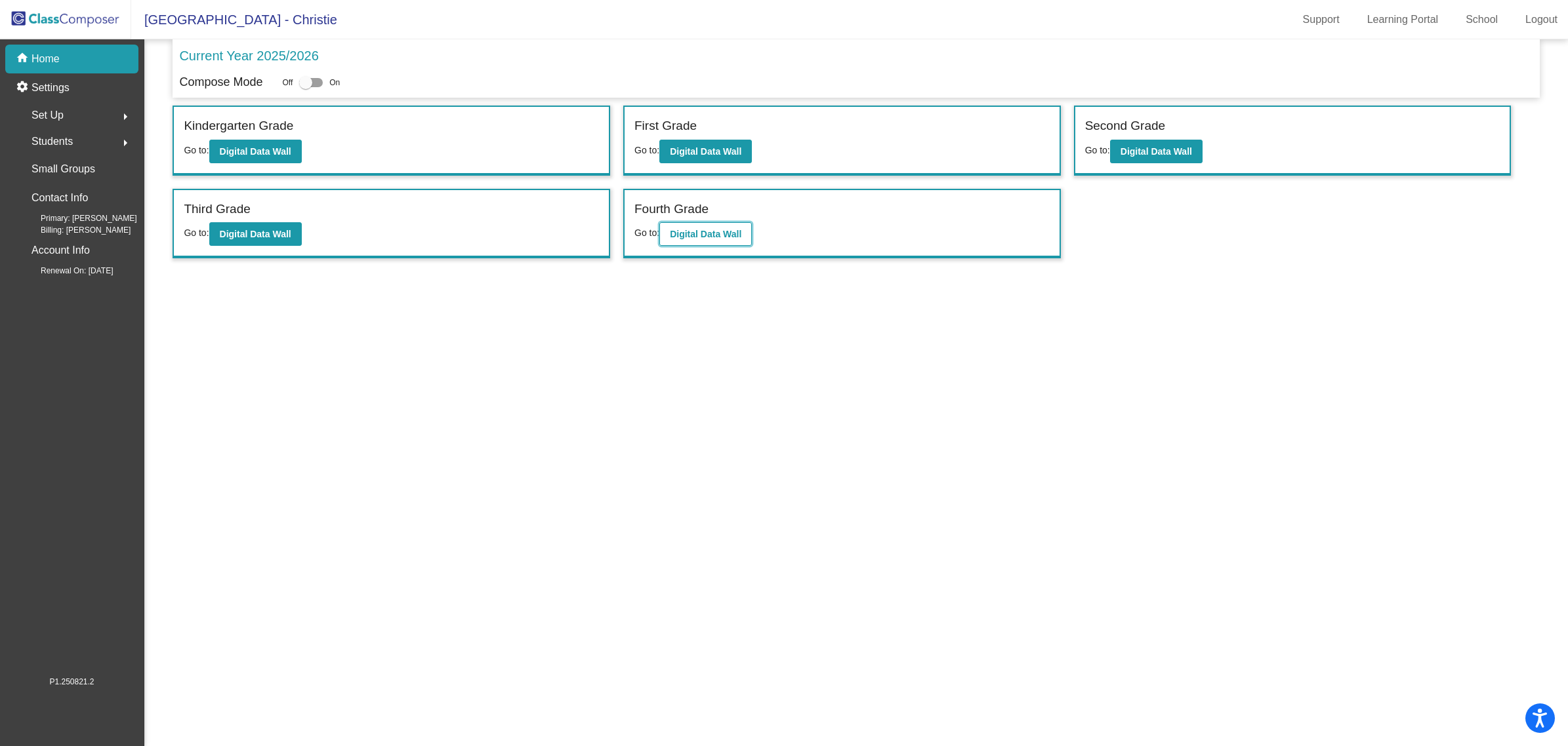
click at [700, 232] on b "Digital Data Wall" at bounding box center [705, 234] width 72 height 11
click at [689, 236] on b "Digital Data Wall" at bounding box center [705, 234] width 72 height 11
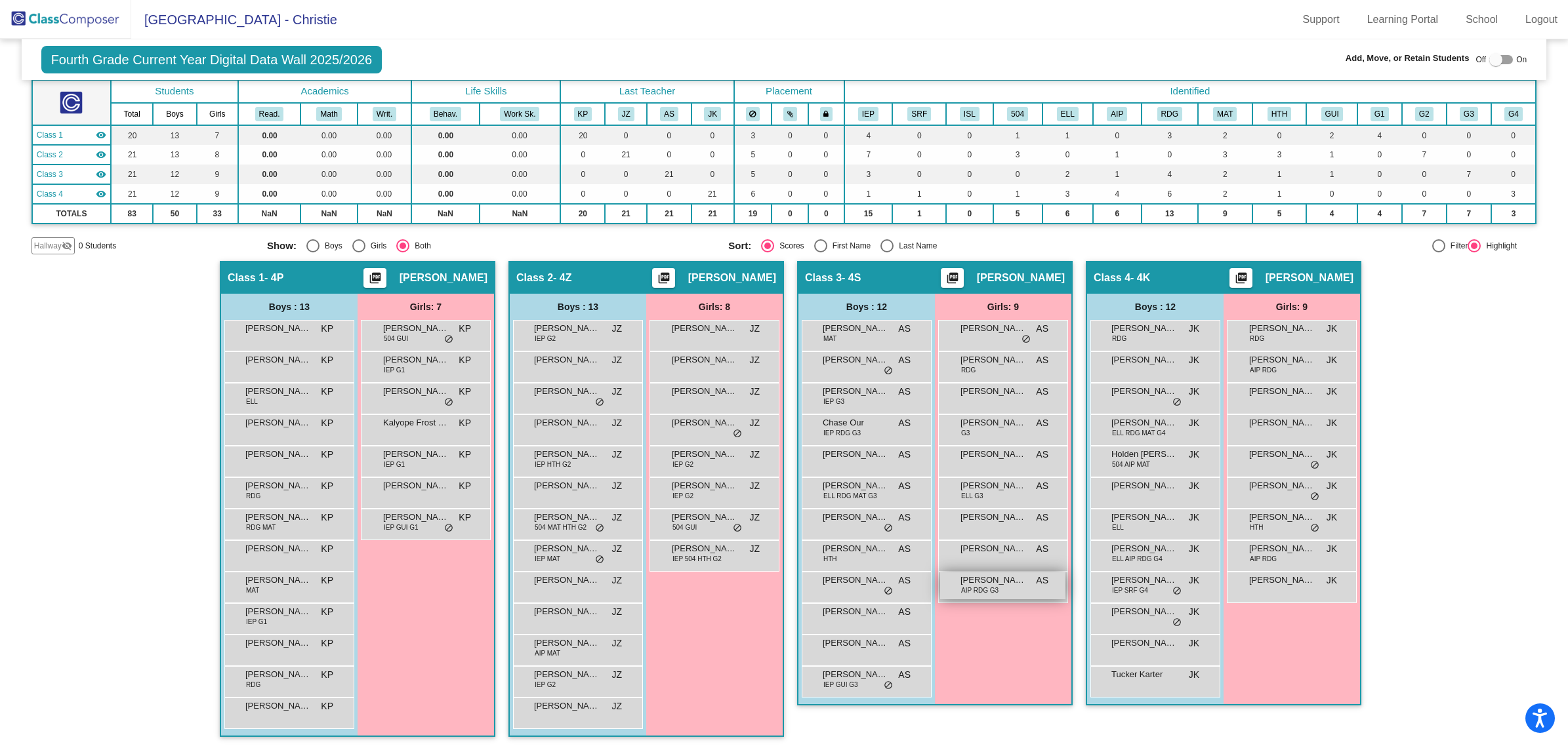
scroll to position [1, 0]
